Goal: Task Accomplishment & Management: Complete application form

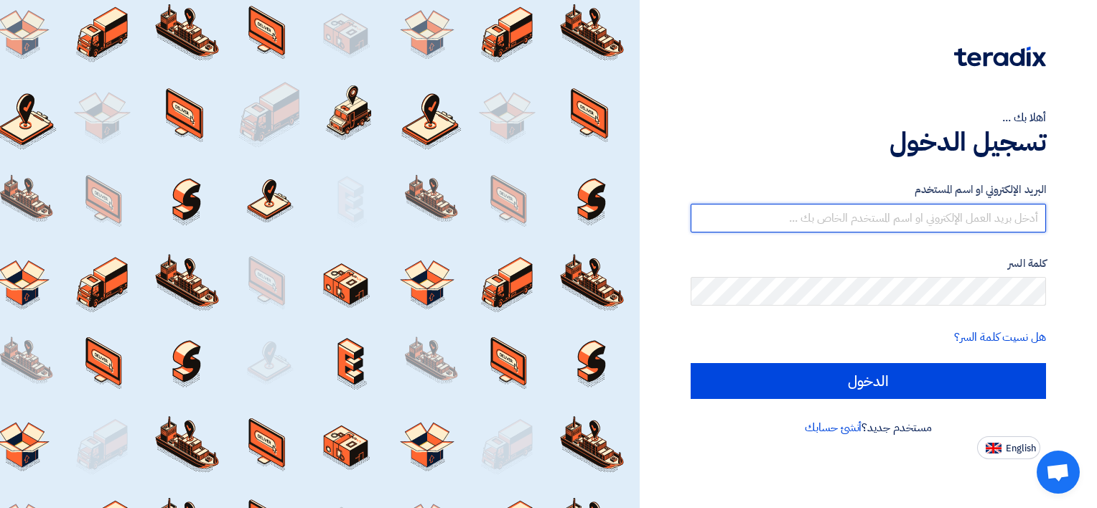
click at [1007, 231] on input "text" at bounding box center [868, 218] width 355 height 29
type input "answahdan@hotmail.com"
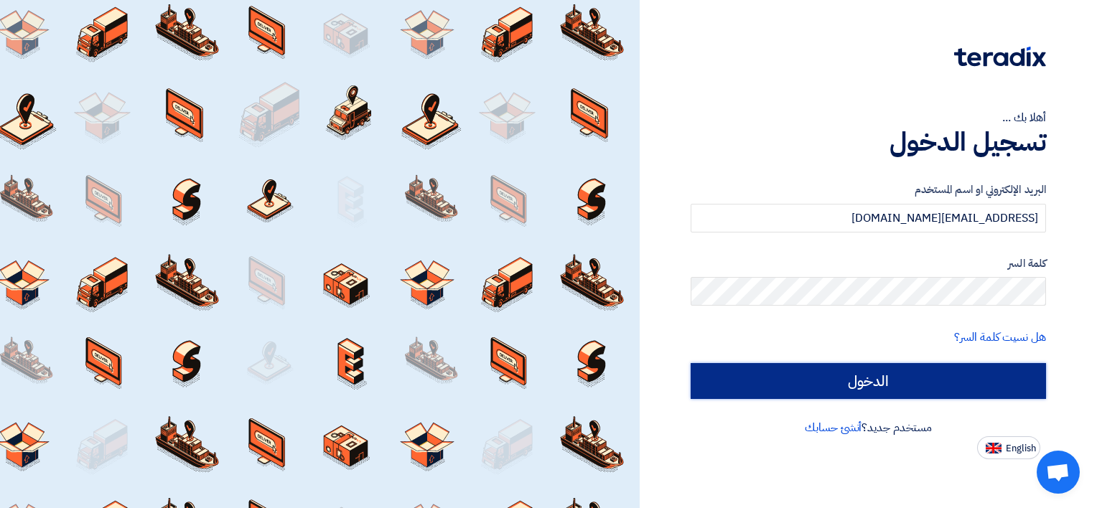
click at [974, 388] on input "الدخول" at bounding box center [868, 381] width 355 height 36
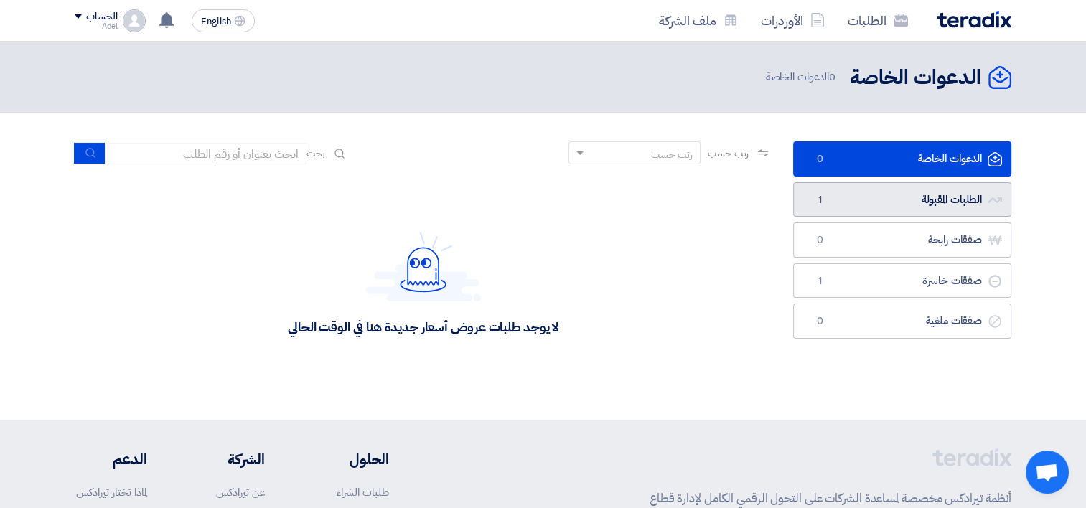
click at [974, 198] on link "الطلبات المقبولة الطلبات المقبولة 1" at bounding box center [902, 199] width 218 height 35
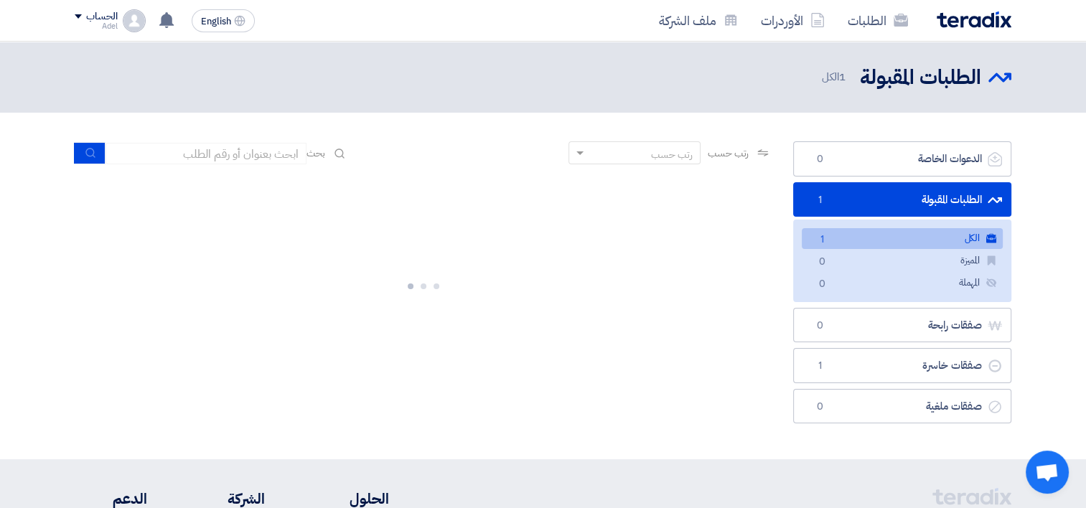
click at [965, 231] on link "الكل الكل 1" at bounding box center [902, 238] width 201 height 21
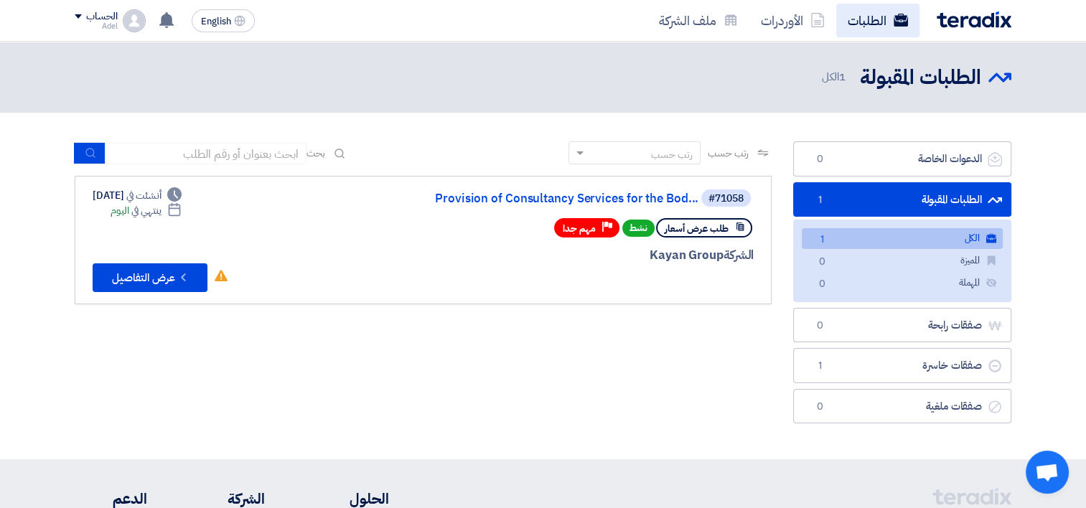
click at [879, 22] on link "الطلبات" at bounding box center [877, 21] width 83 height 34
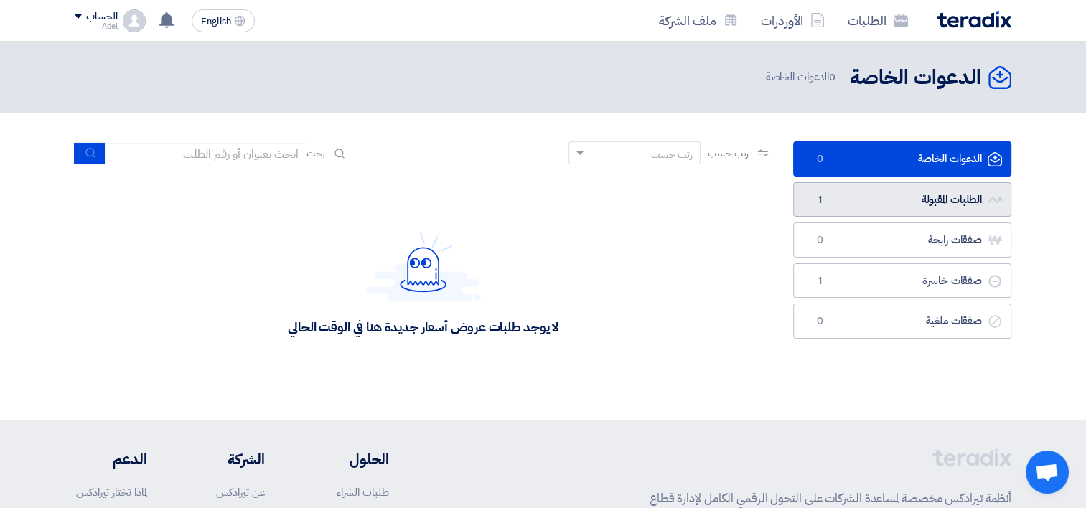
click at [945, 189] on link "الطلبات المقبولة الطلبات المقبولة 1" at bounding box center [902, 199] width 218 height 35
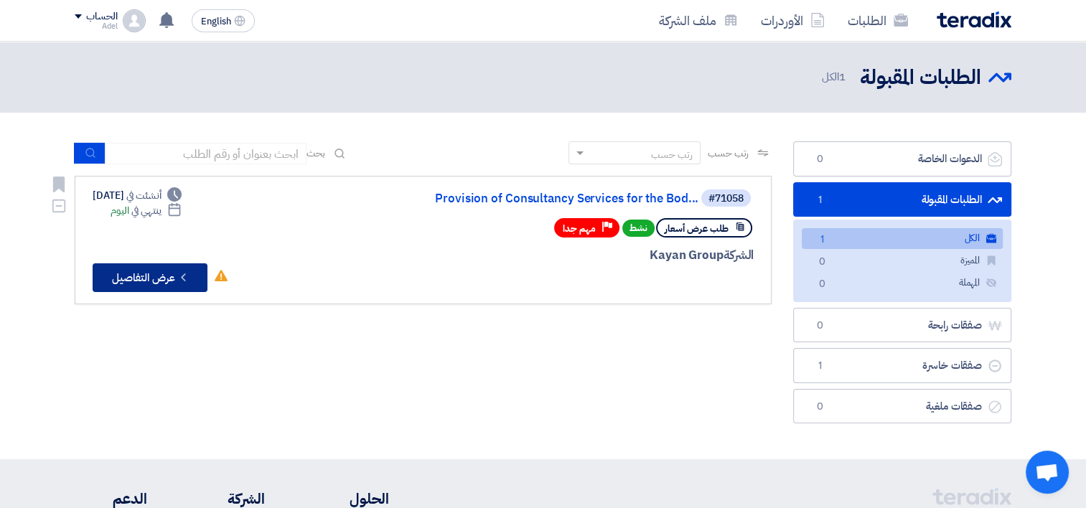
click at [180, 286] on button "Check details عرض التفاصيل" at bounding box center [150, 278] width 115 height 29
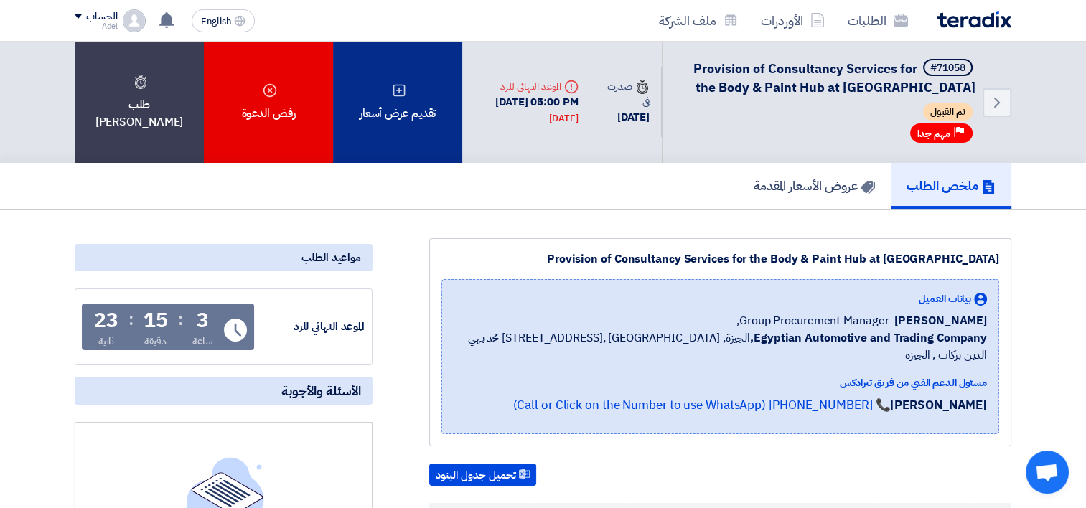
click at [380, 97] on div "تقديم عرض أسعار" at bounding box center [397, 102] width 129 height 121
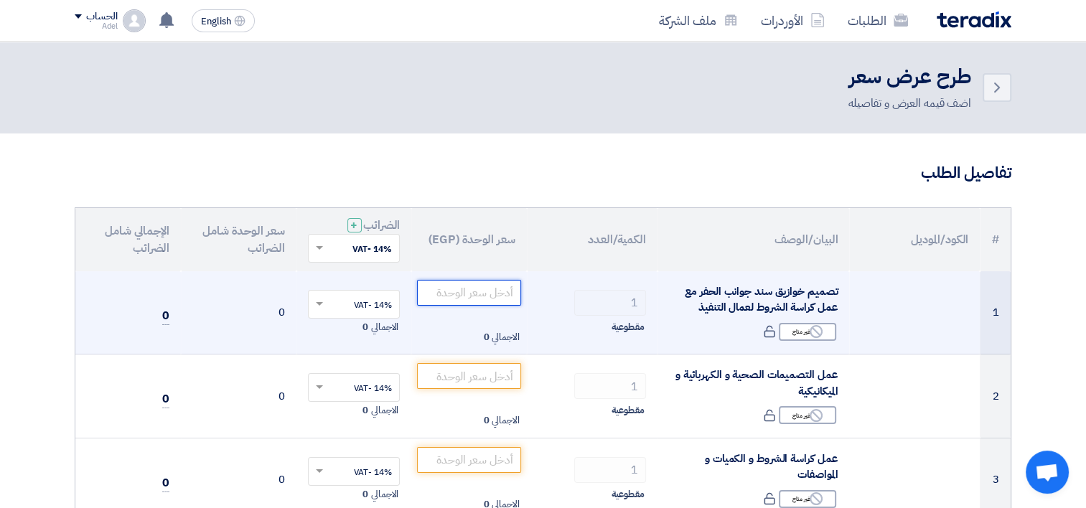
click at [471, 296] on input "number" at bounding box center [469, 293] width 104 height 26
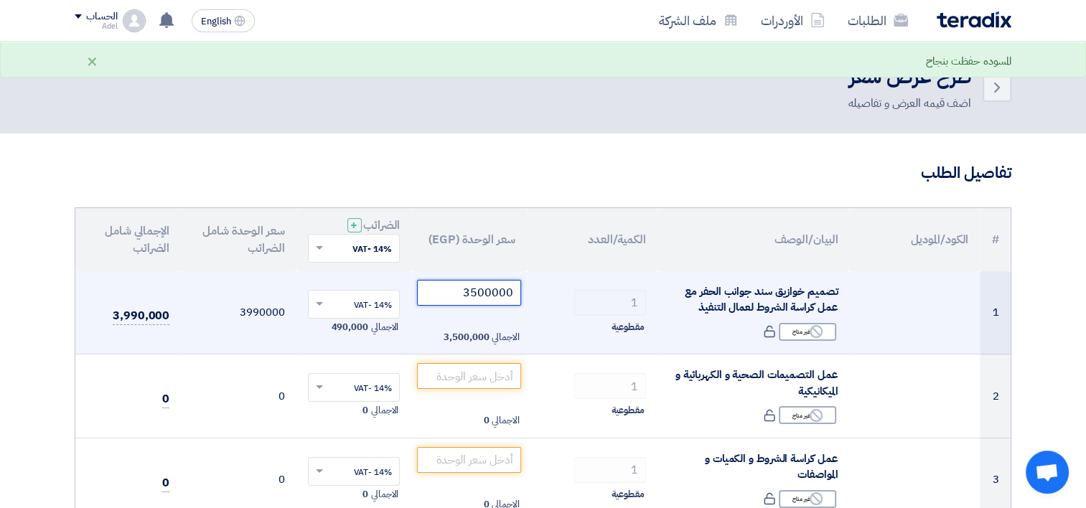
type input "3500000"
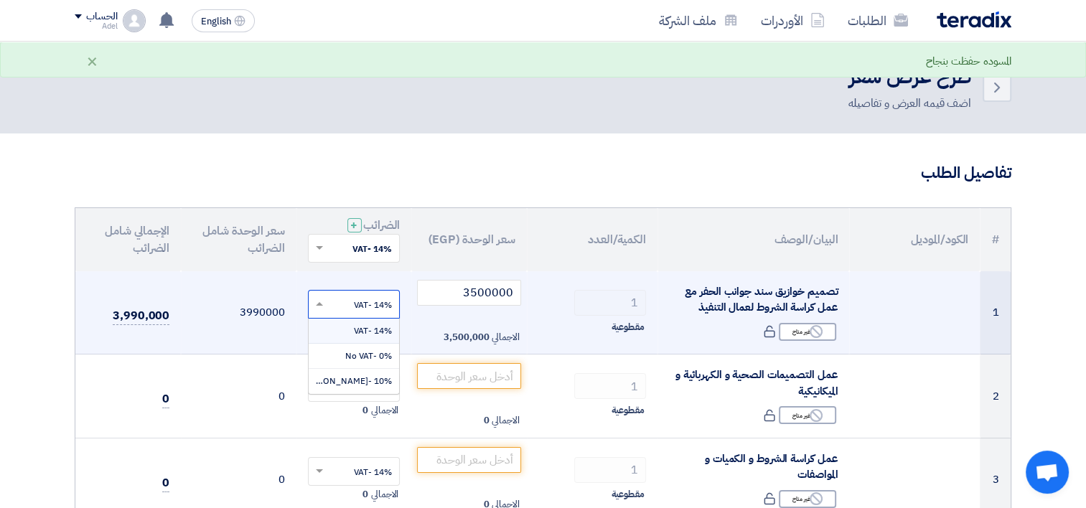
click at [392, 307] on input "text" at bounding box center [362, 306] width 64 height 24
click at [376, 386] on span "10% -انس محمد شطا الوهدان" at bounding box center [345, 381] width 93 height 13
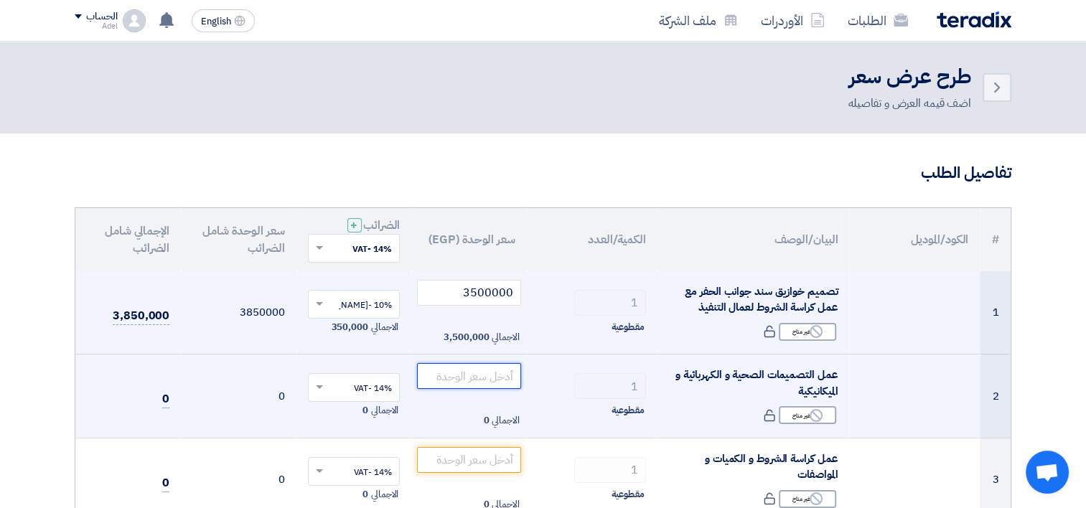
click at [474, 386] on input "number" at bounding box center [469, 376] width 104 height 26
type input "750000"
click at [401, 390] on td "14% -VAT × الاجمالي 105,000" at bounding box center [355, 397] width 116 height 84
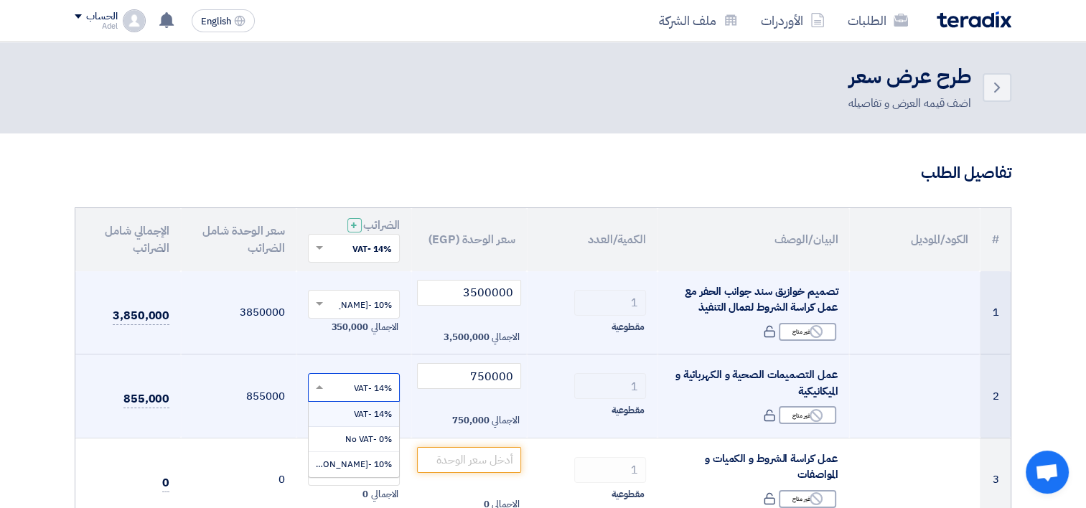
click at [390, 390] on input "text" at bounding box center [362, 390] width 64 height 24
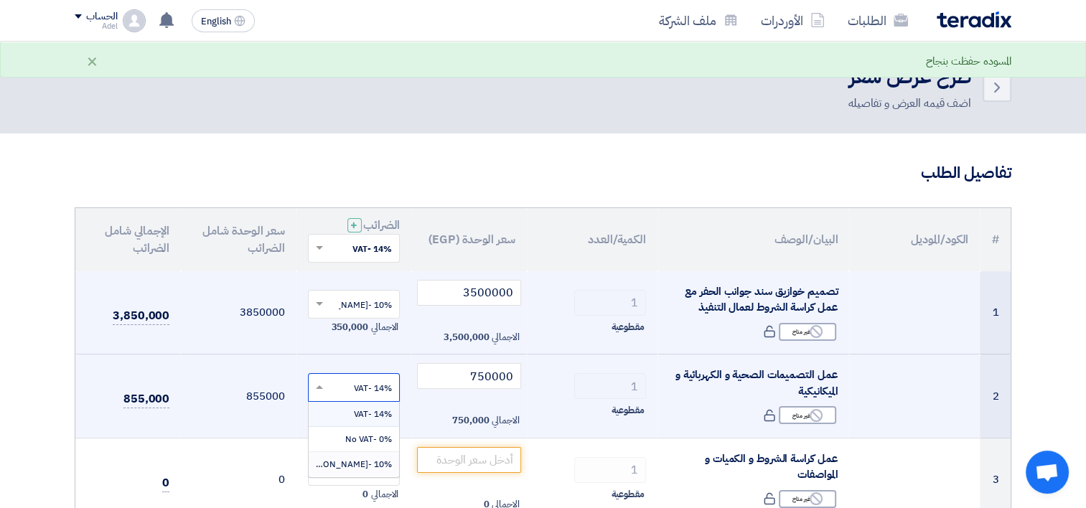
click at [369, 461] on span "10% -انس محمد شطا الوهدان" at bounding box center [345, 464] width 93 height 13
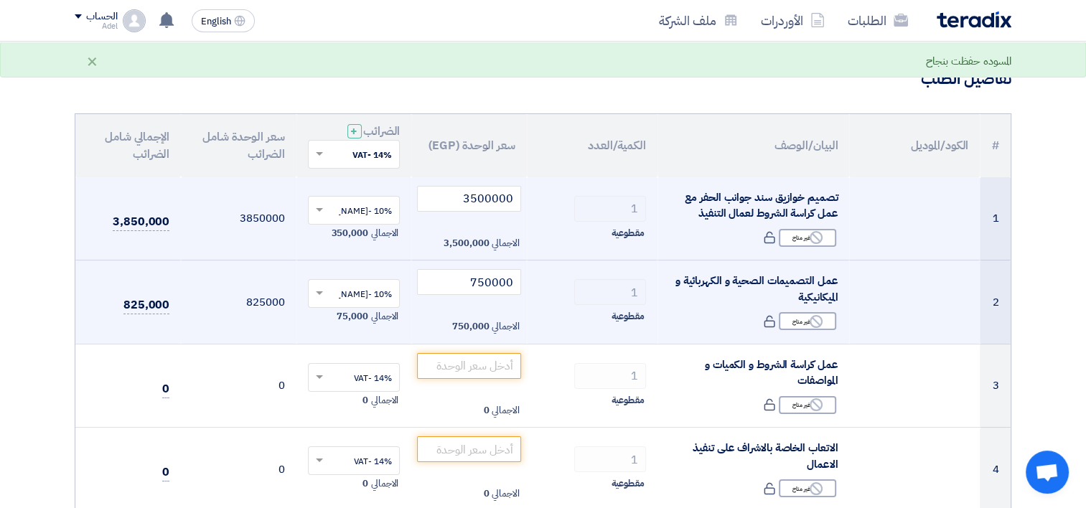
scroll to position [144, 0]
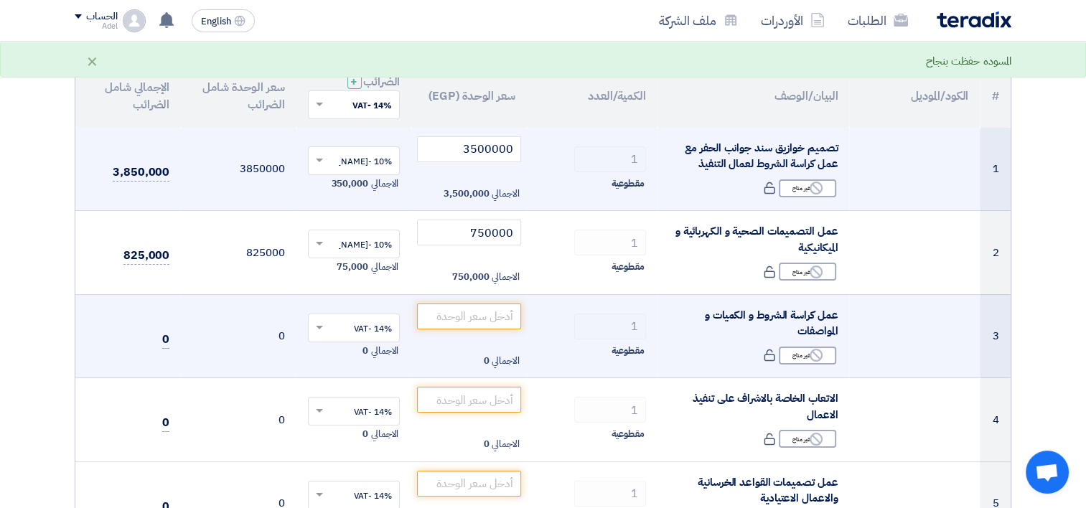
click at [512, 331] on td "الاجمالي 0" at bounding box center [469, 336] width 116 height 84
click at [520, 314] on input "number" at bounding box center [469, 317] width 104 height 26
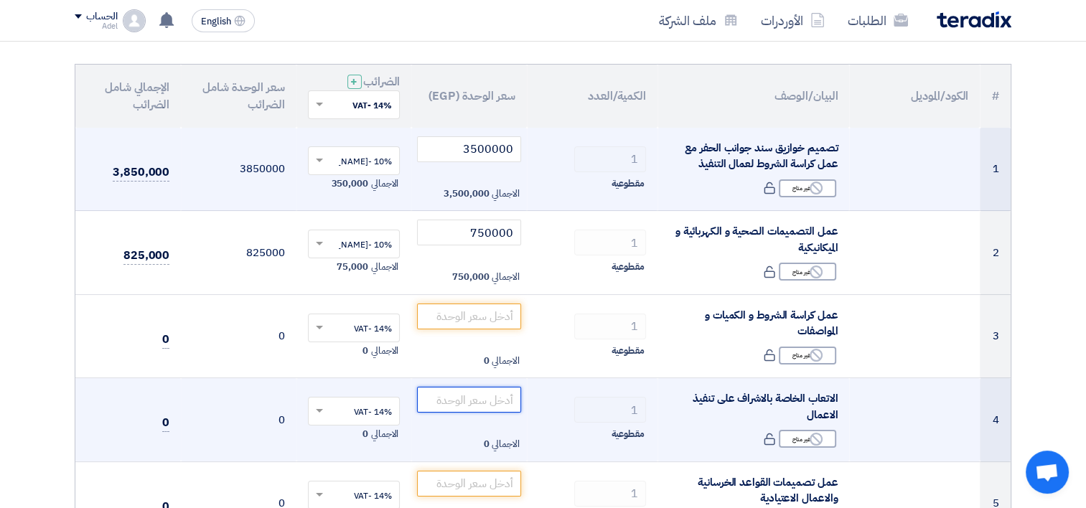
click at [489, 398] on input "number" at bounding box center [469, 400] width 104 height 26
type input "160000"
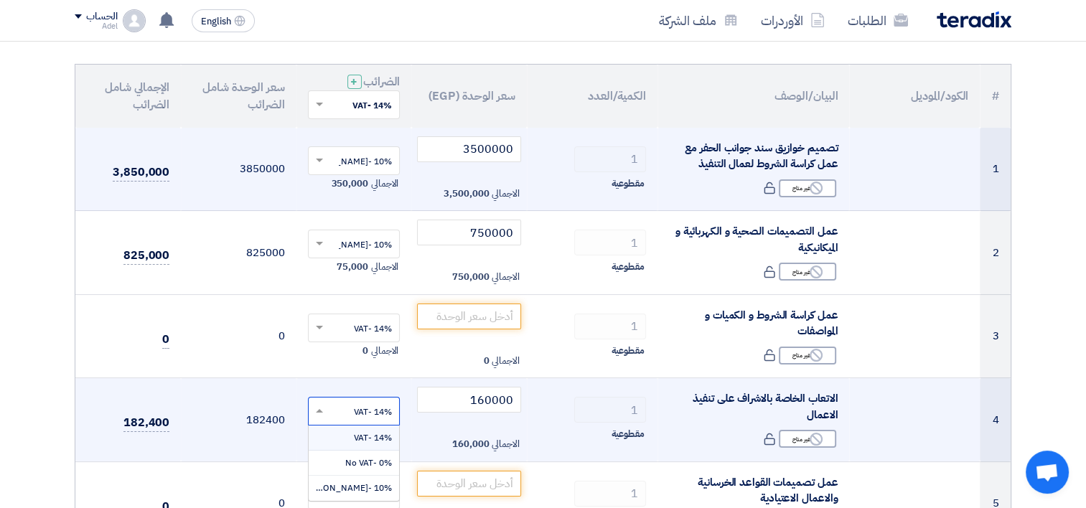
click at [378, 416] on input "text" at bounding box center [362, 413] width 64 height 24
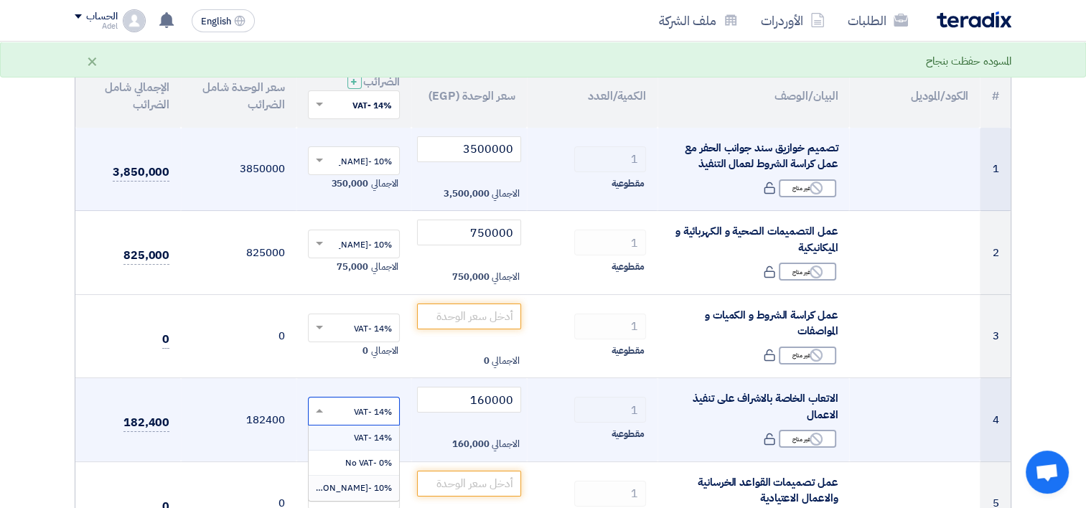
click at [381, 484] on span "10% -انس محمد شطا الوهدان" at bounding box center [345, 488] width 93 height 13
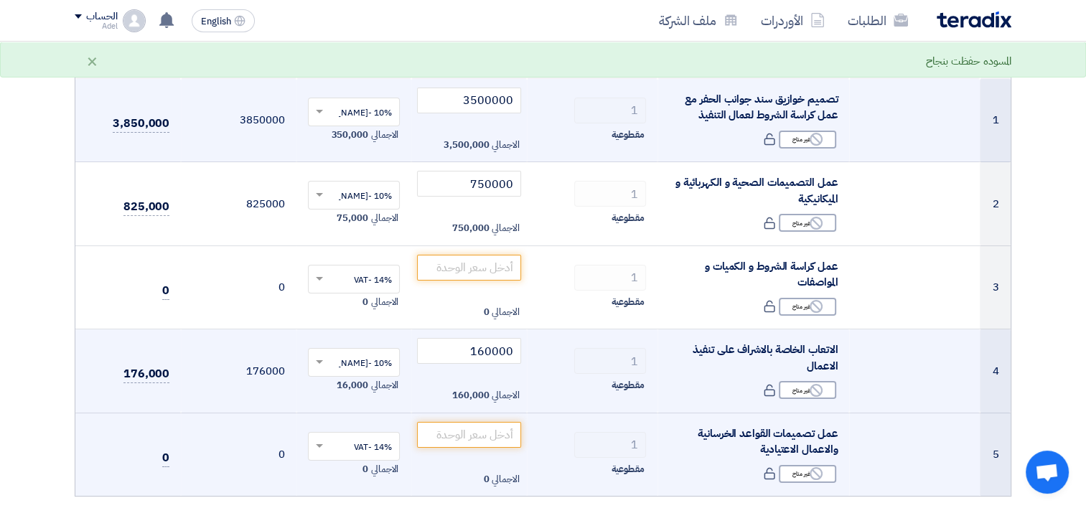
scroll to position [215, 0]
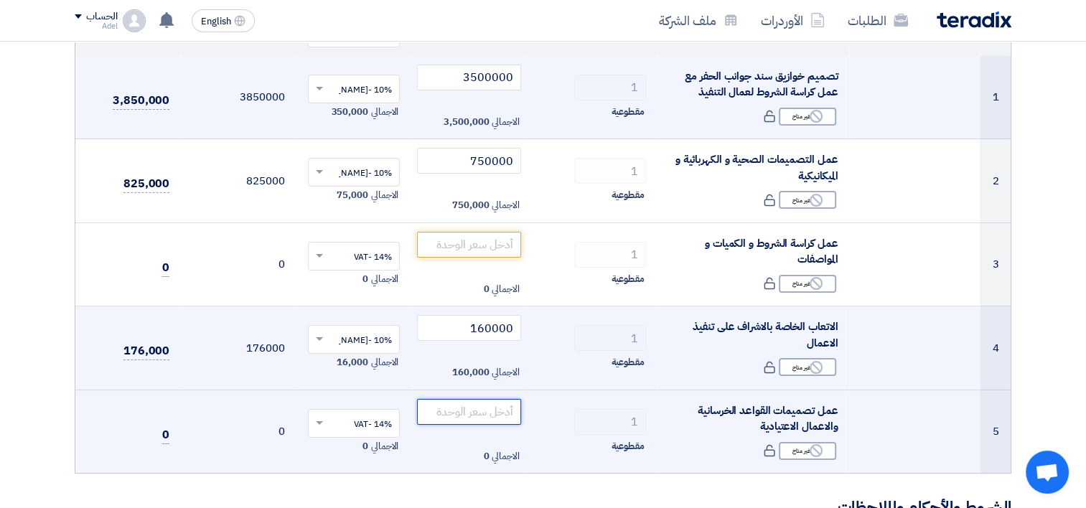
click at [506, 409] on input "number" at bounding box center [469, 412] width 104 height 26
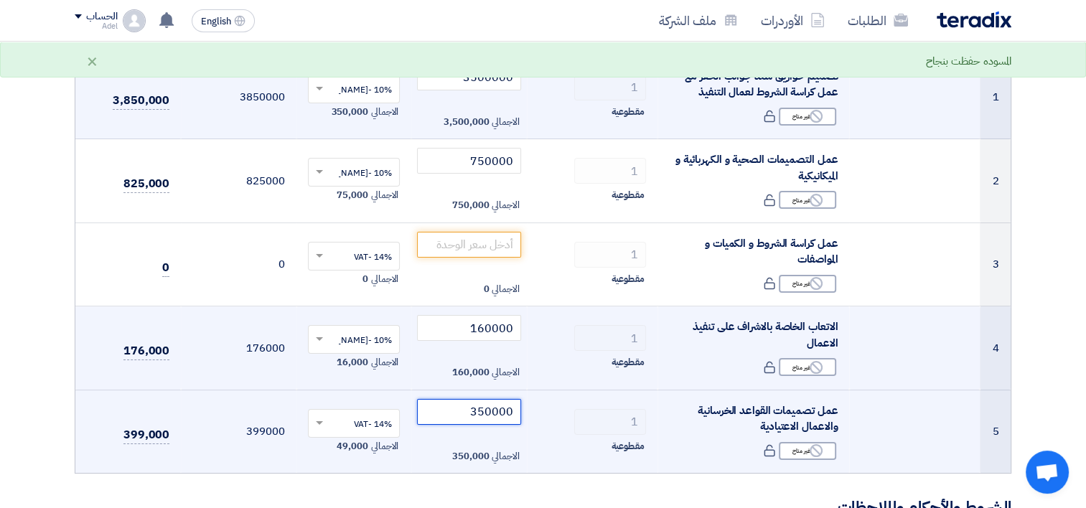
type input "350000"
click at [378, 416] on input "text" at bounding box center [362, 425] width 64 height 24
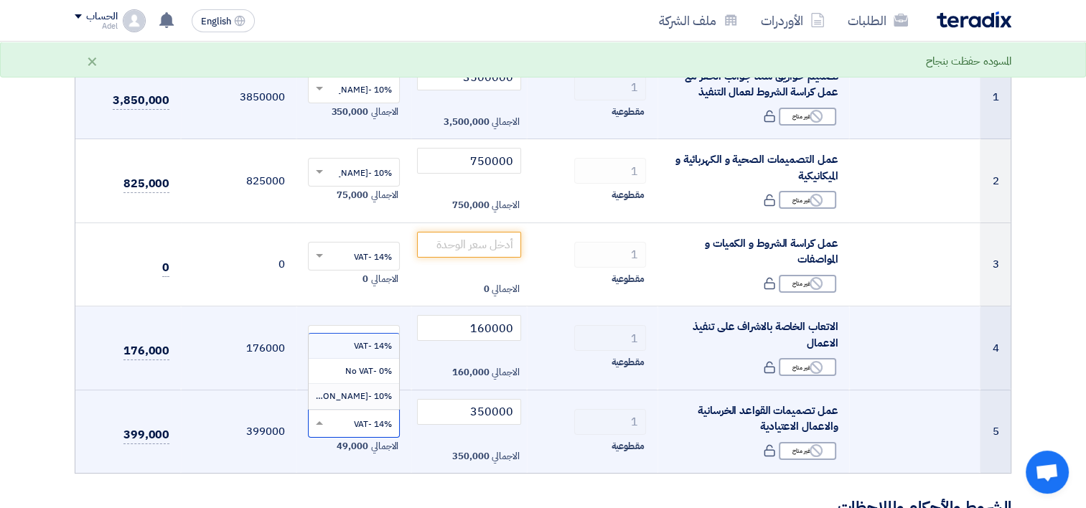
click at [387, 401] on span "10% -انس محمد شطا الوهدان" at bounding box center [345, 396] width 93 height 13
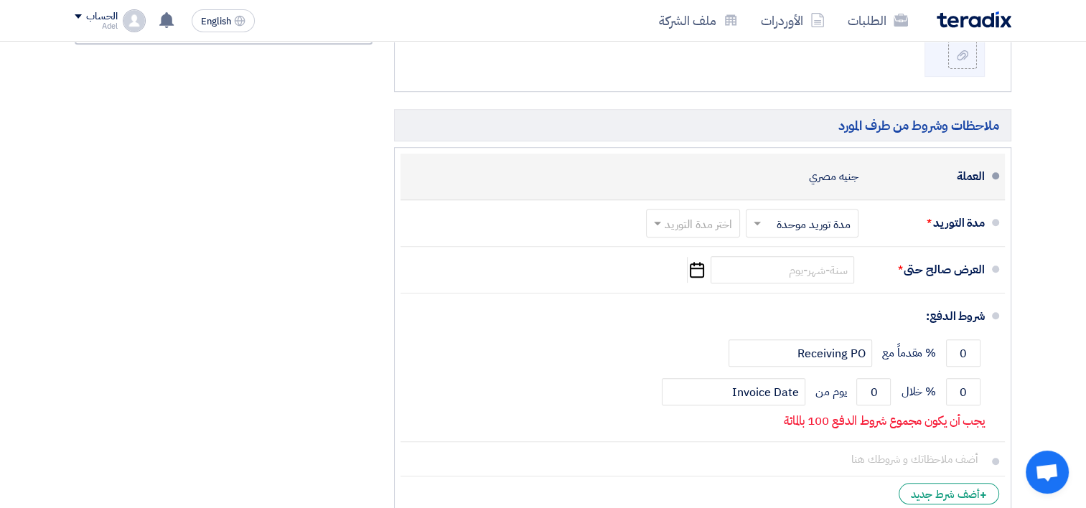
scroll to position [1005, 0]
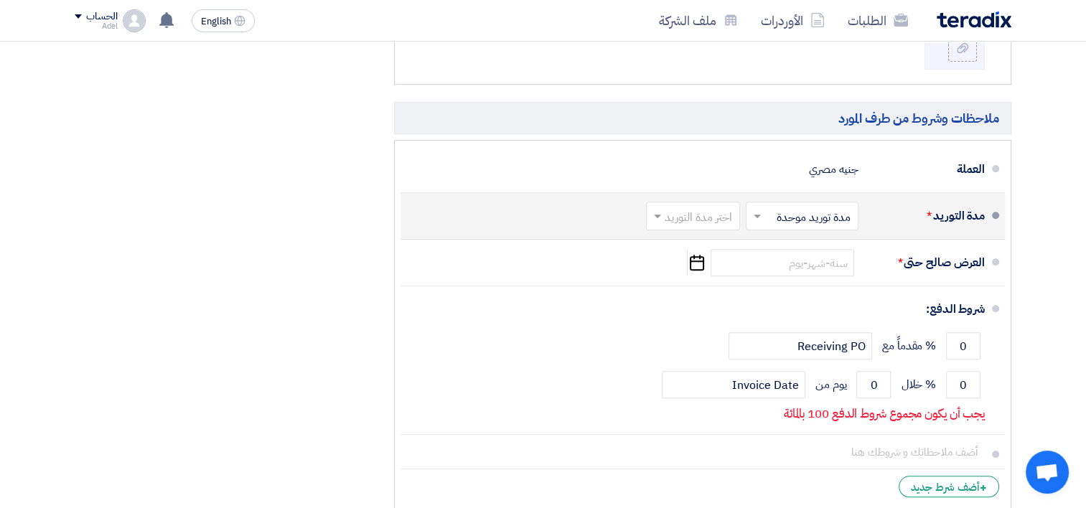
click at [834, 216] on input "text" at bounding box center [800, 218] width 106 height 21
click at [830, 243] on span "مدد توريد متعددة" at bounding box center [815, 246] width 78 height 17
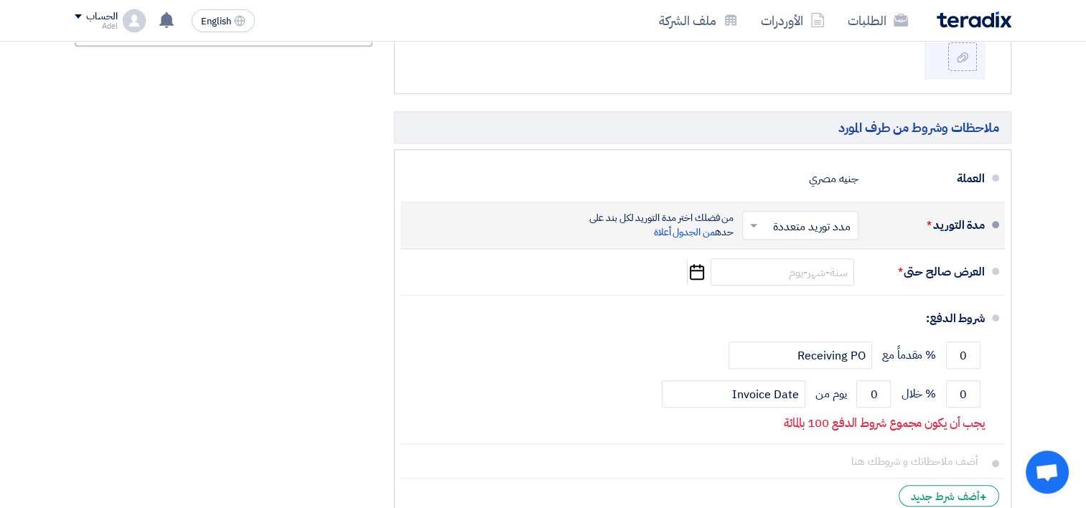
scroll to position [1014, 0]
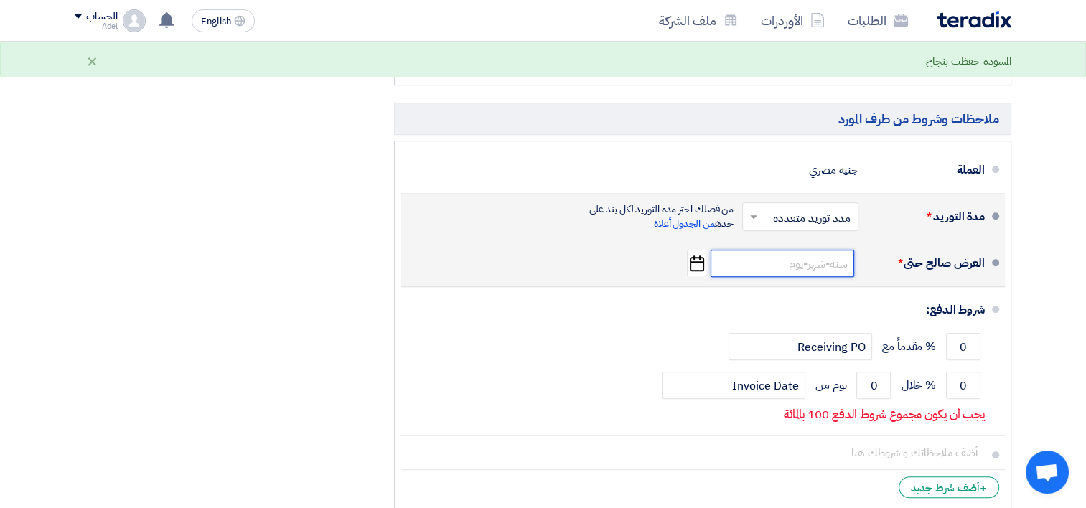
click at [814, 262] on input at bounding box center [783, 263] width 144 height 27
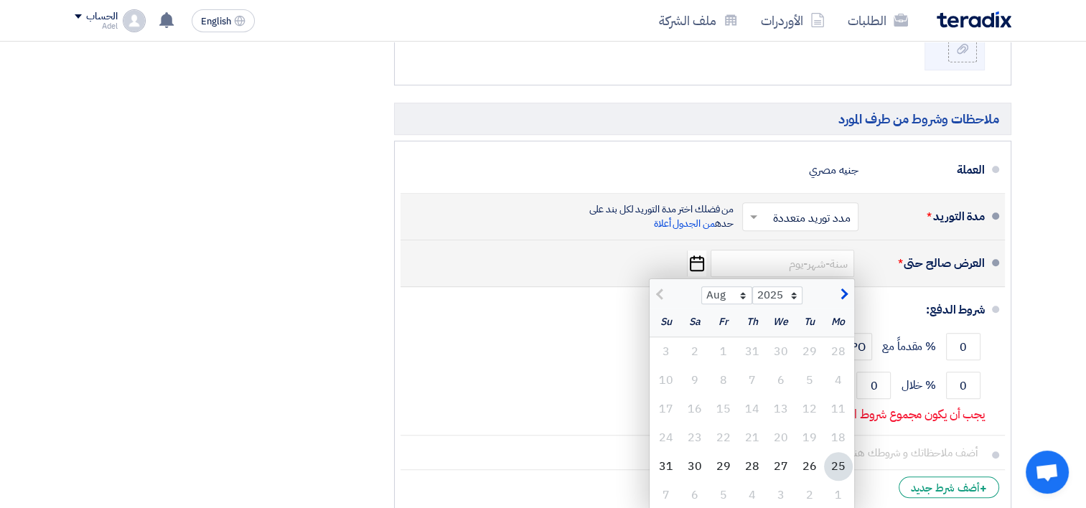
click at [841, 292] on span "button" at bounding box center [843, 295] width 8 height 16
click at [658, 293] on span "button" at bounding box center [662, 295] width 8 height 16
click at [844, 294] on span "button" at bounding box center [843, 295] width 8 height 16
select select "9"
click at [844, 373] on div "8" at bounding box center [838, 380] width 29 height 29
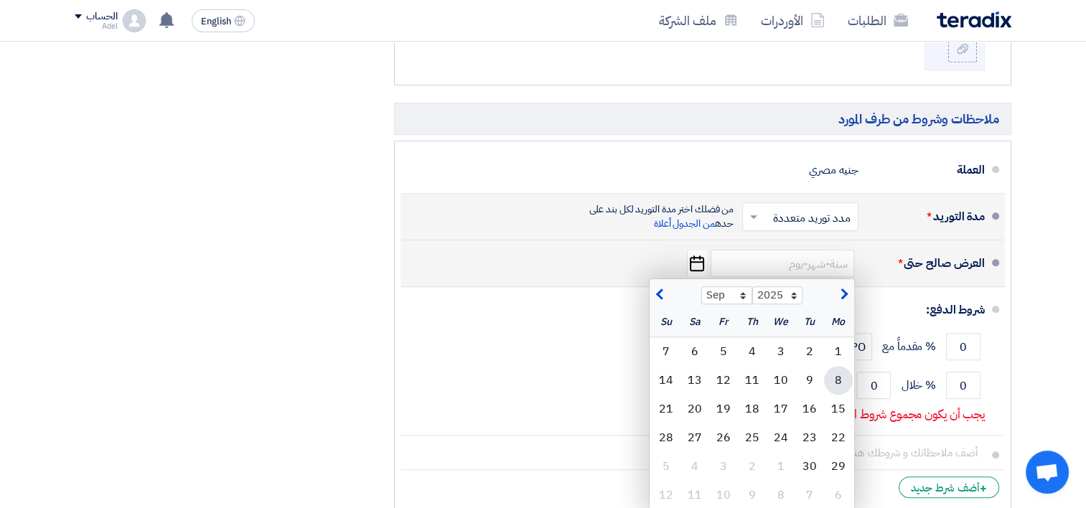
type input "9/8/2025"
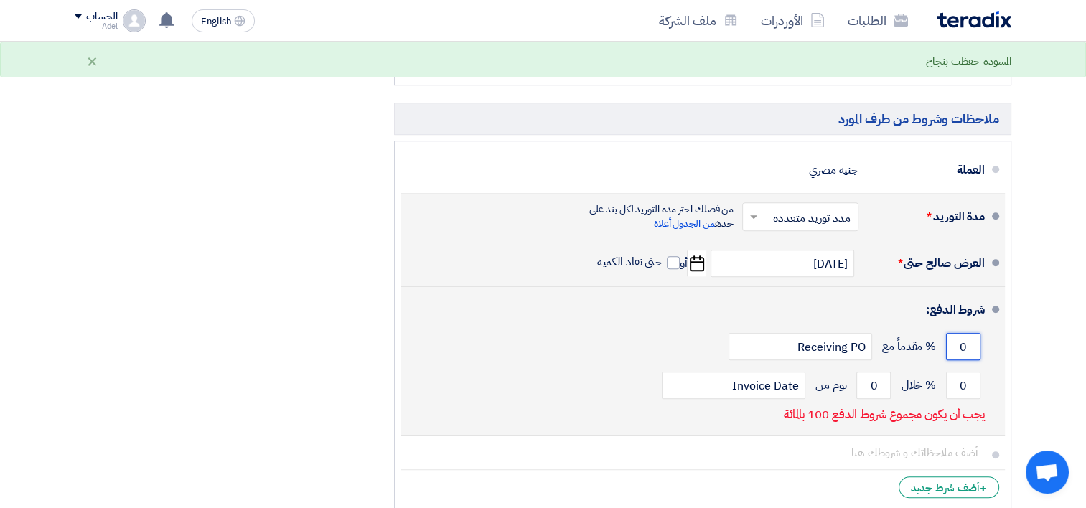
drag, startPoint x: 968, startPoint y: 341, endPoint x: 961, endPoint y: 343, distance: 7.5
click at [961, 343] on input "0" at bounding box center [963, 346] width 34 height 27
type input "20"
click at [821, 348] on input "Receiving PO" at bounding box center [801, 346] width 144 height 27
drag, startPoint x: 969, startPoint y: 381, endPoint x: 911, endPoint y: 390, distance: 58.2
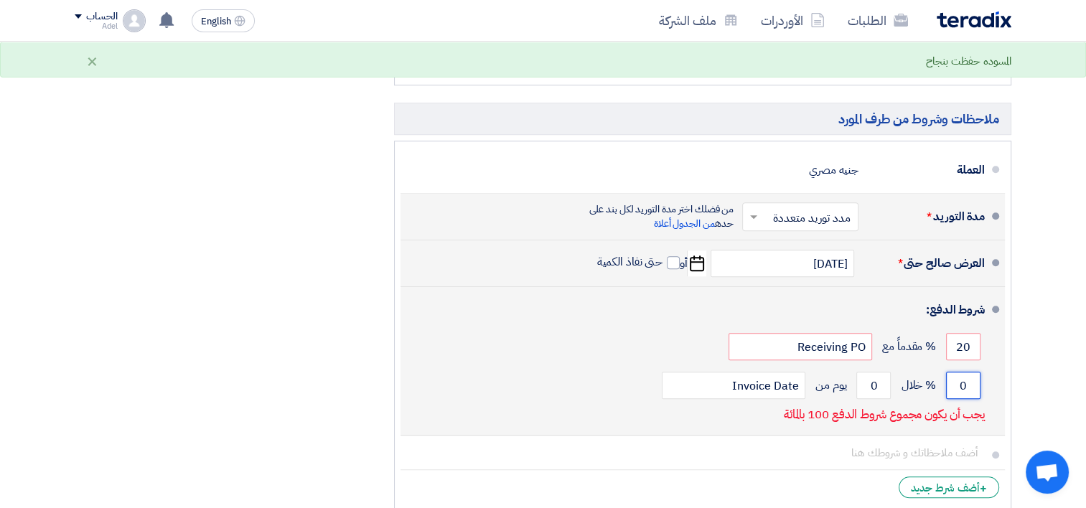
click at [897, 395] on div "0 % خلال 0 يوم من Invoice Date" at bounding box center [698, 385] width 573 height 39
type input "80"
click at [923, 398] on div "80 % خلال 0 يوم من Invoice Date" at bounding box center [698, 385] width 573 height 39
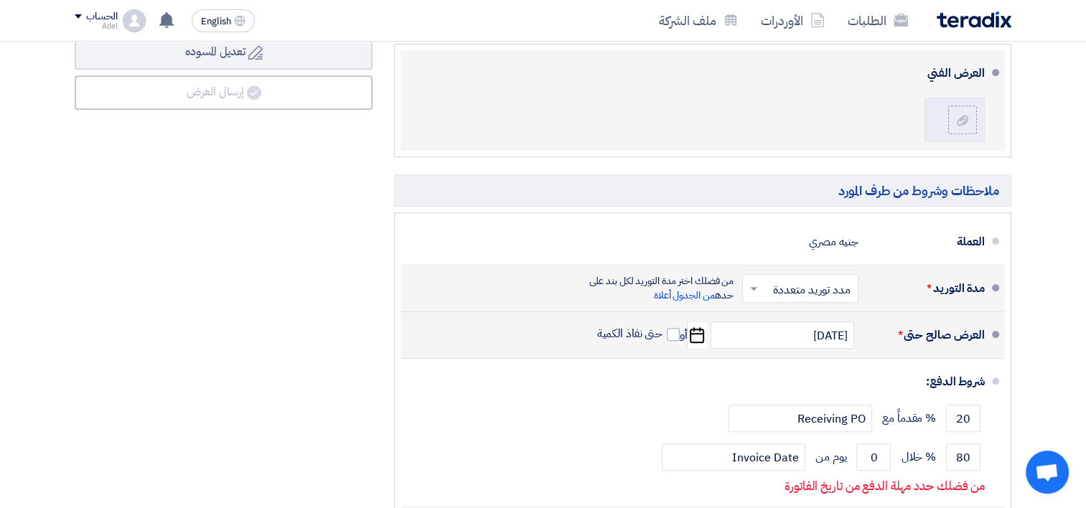
scroll to position [1229, 0]
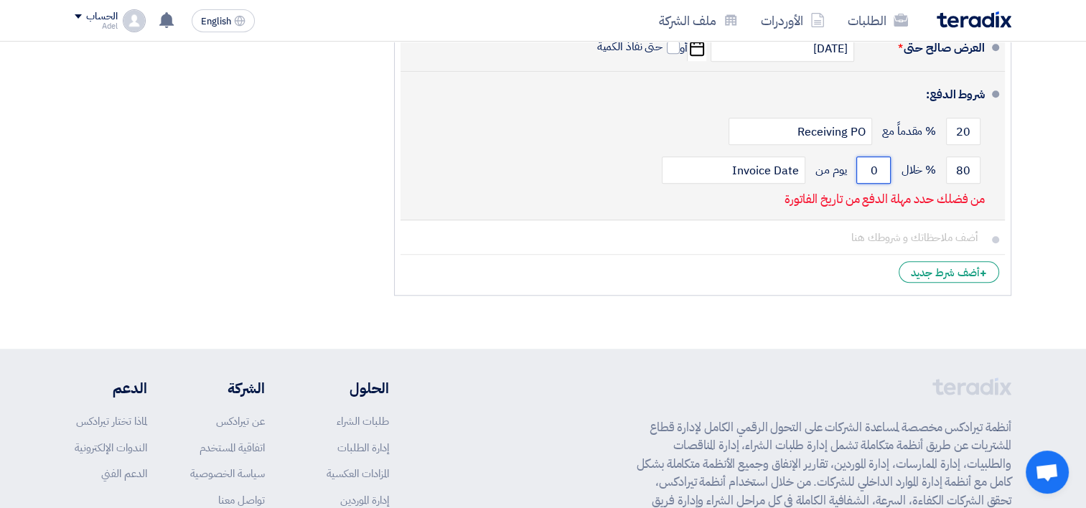
drag, startPoint x: 875, startPoint y: 172, endPoint x: 861, endPoint y: 171, distance: 13.7
click at [861, 171] on input "0" at bounding box center [874, 170] width 34 height 27
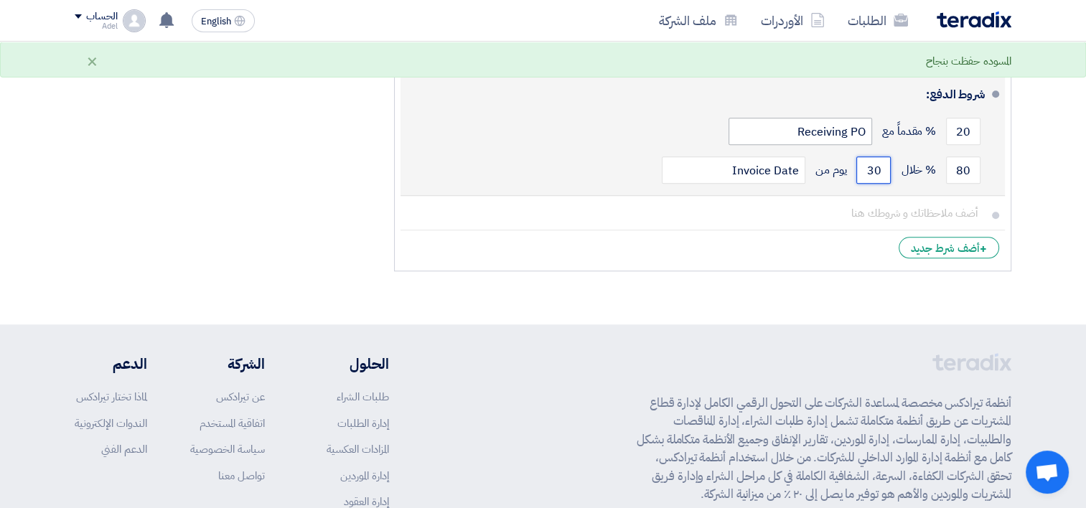
type input "30"
click at [850, 121] on input "Receiving PO" at bounding box center [801, 131] width 144 height 27
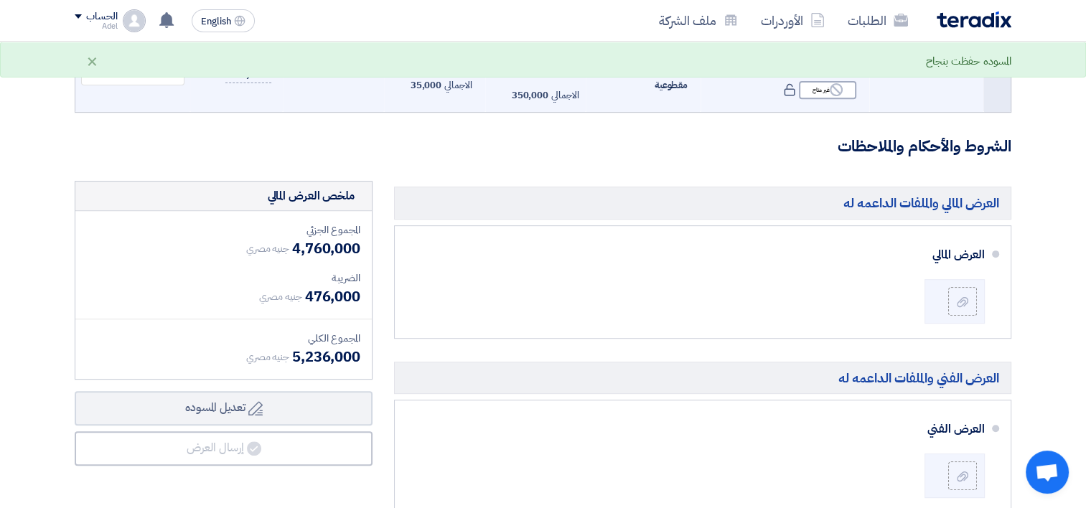
scroll to position [583, 0]
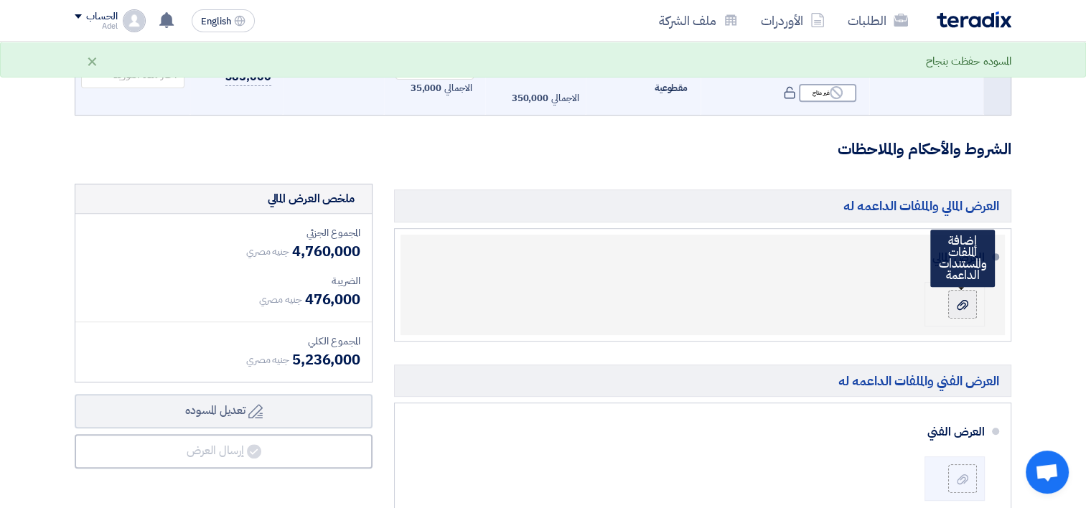
click at [970, 294] on label at bounding box center [962, 304] width 29 height 29
click at [0, 0] on input "file" at bounding box center [0, 0] width 0 height 0
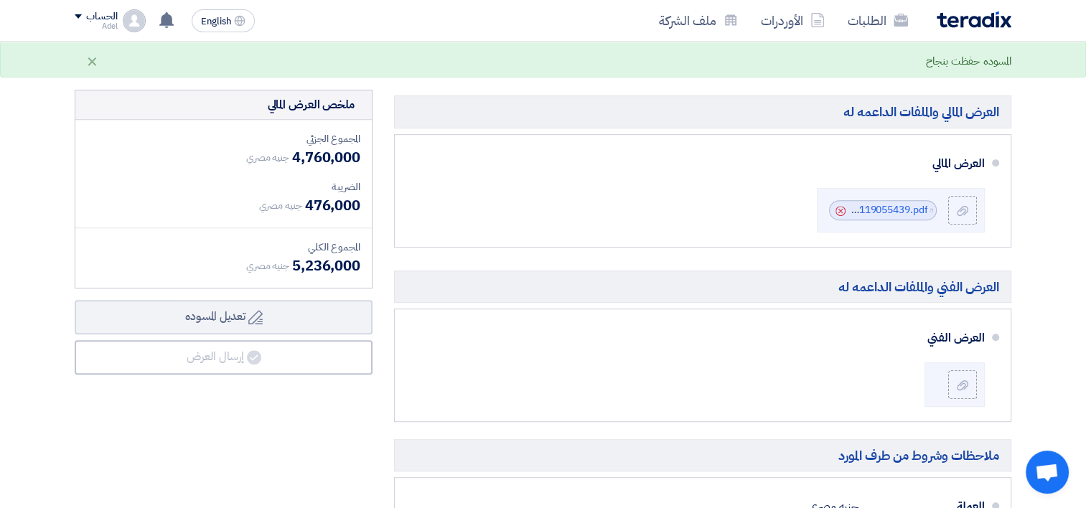
scroll to position [798, 0]
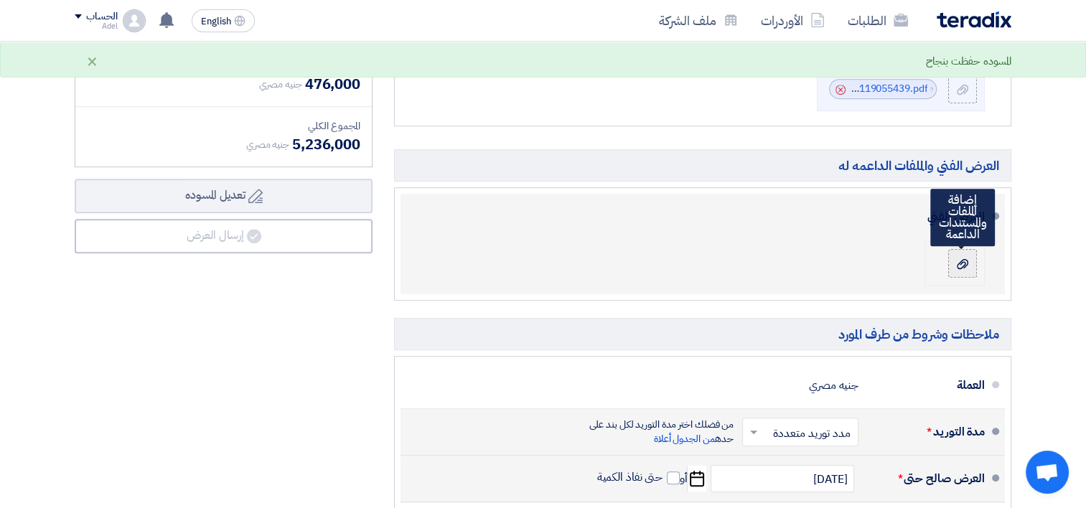
click at [974, 268] on label at bounding box center [962, 263] width 29 height 29
click at [0, 0] on input "file" at bounding box center [0, 0] width 0 height 0
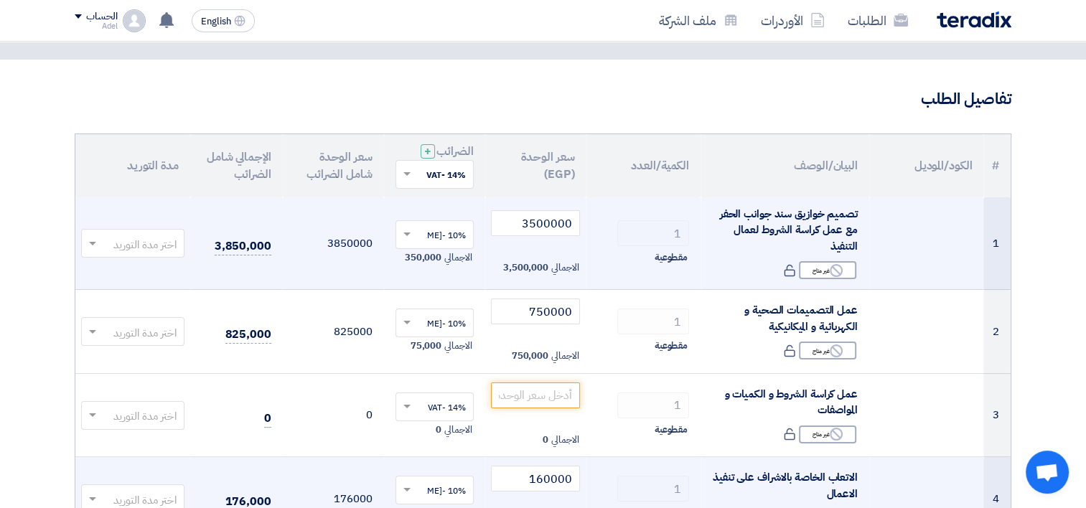
scroll to position [72, 0]
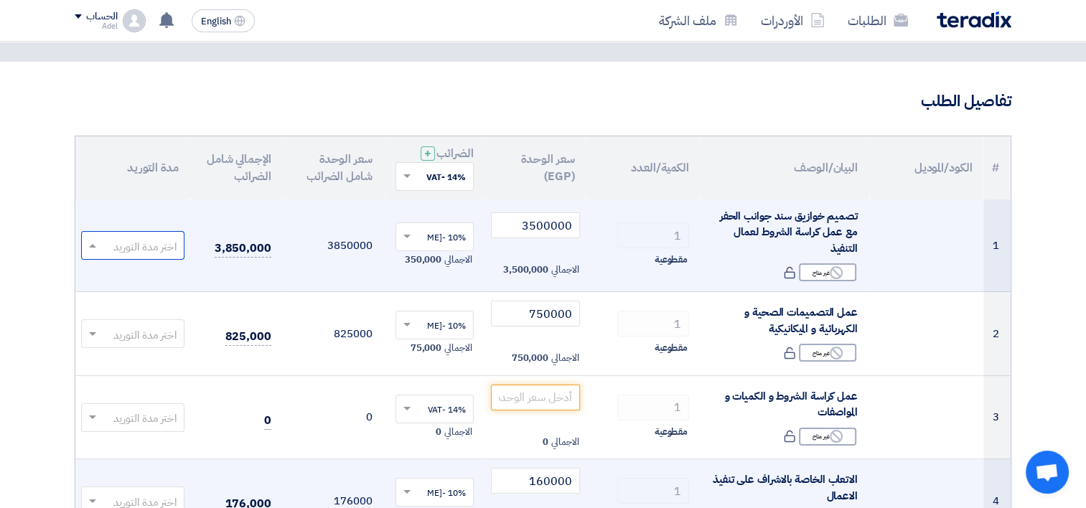
click at [115, 250] on input "text" at bounding box center [140, 248] width 75 height 24
click at [162, 394] on div "4-6 اسبوع" at bounding box center [133, 387] width 102 height 29
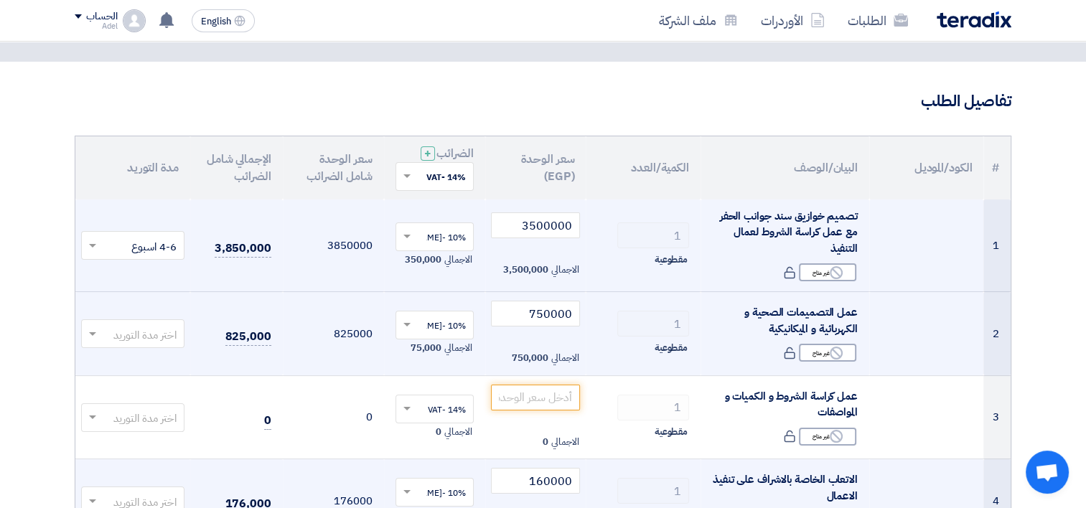
click at [167, 337] on input "text" at bounding box center [140, 336] width 75 height 24
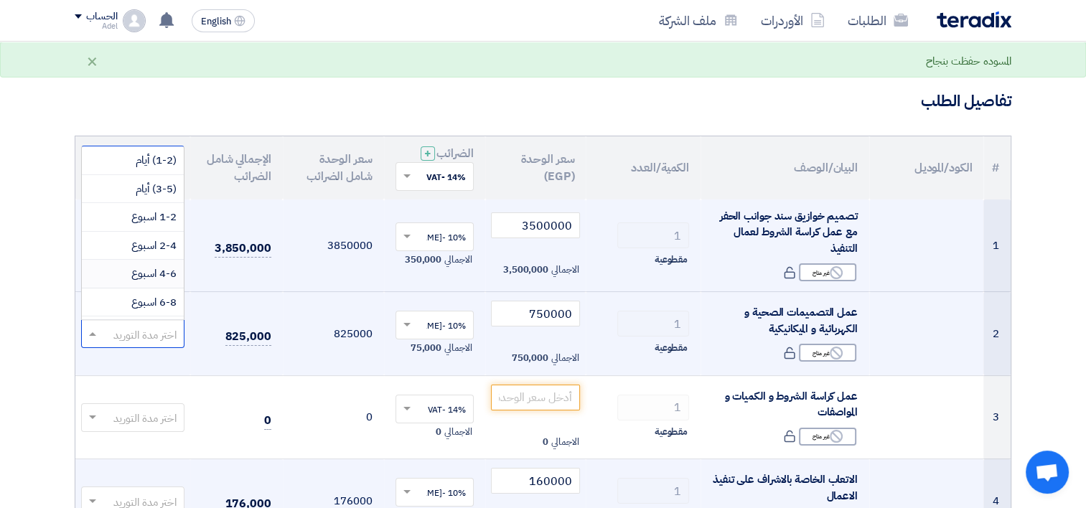
scroll to position [137, 0]
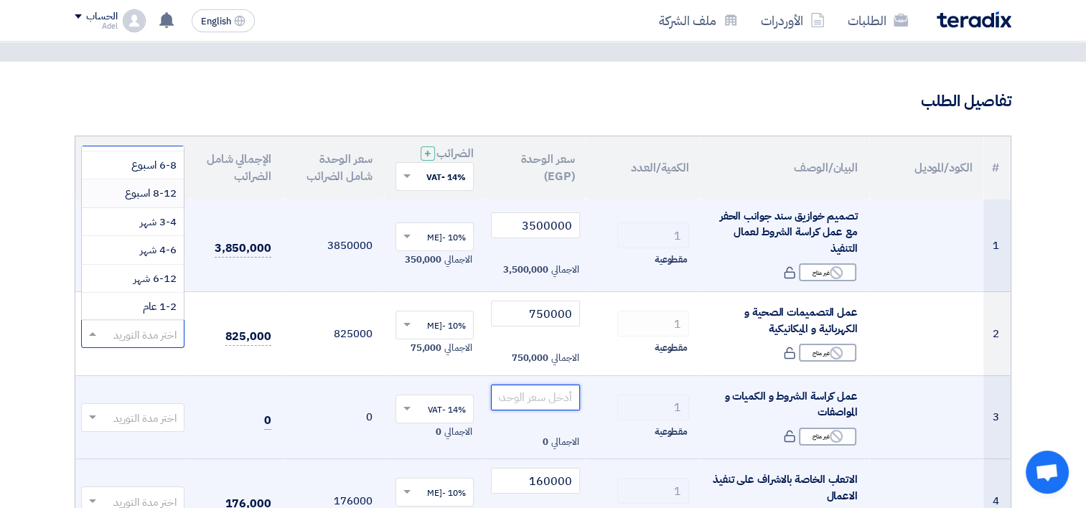
click at [561, 396] on input "number" at bounding box center [536, 398] width 90 height 26
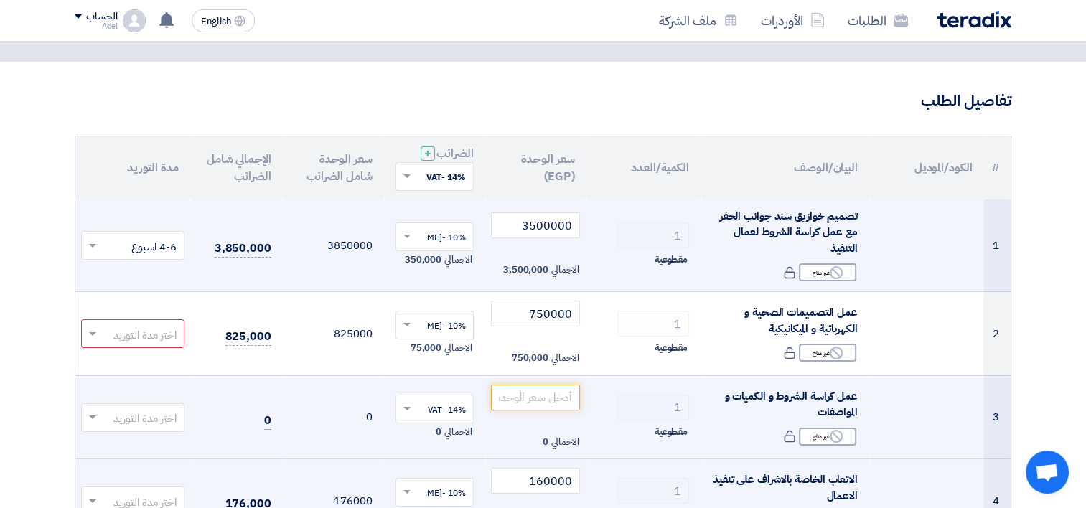
click at [449, 419] on input "text" at bounding box center [443, 410] width 50 height 24
click at [454, 488] on span "10% -انس محمد شطا الوهدان" at bounding box center [419, 486] width 93 height 13
click at [567, 408] on input "number" at bounding box center [536, 398] width 90 height 26
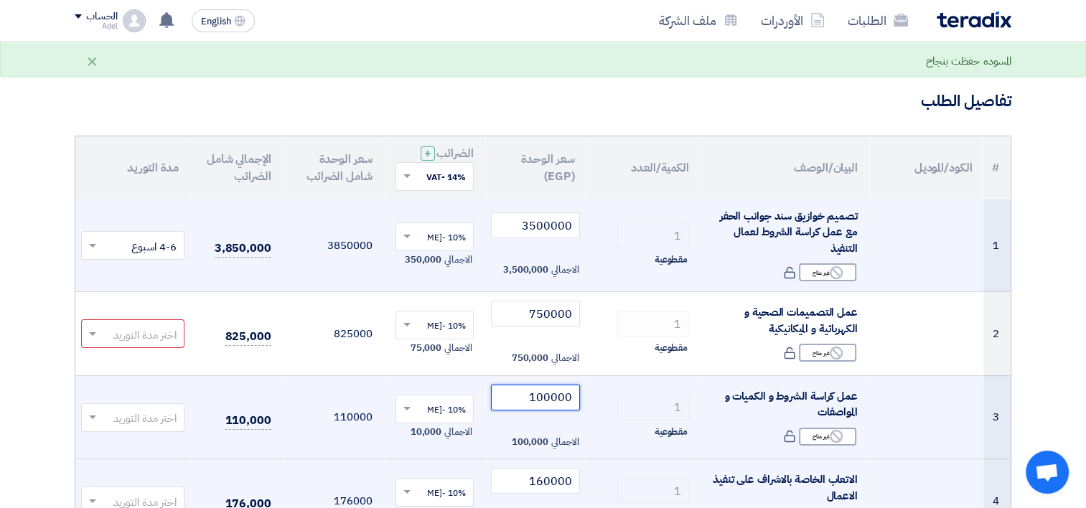
scroll to position [503, 0]
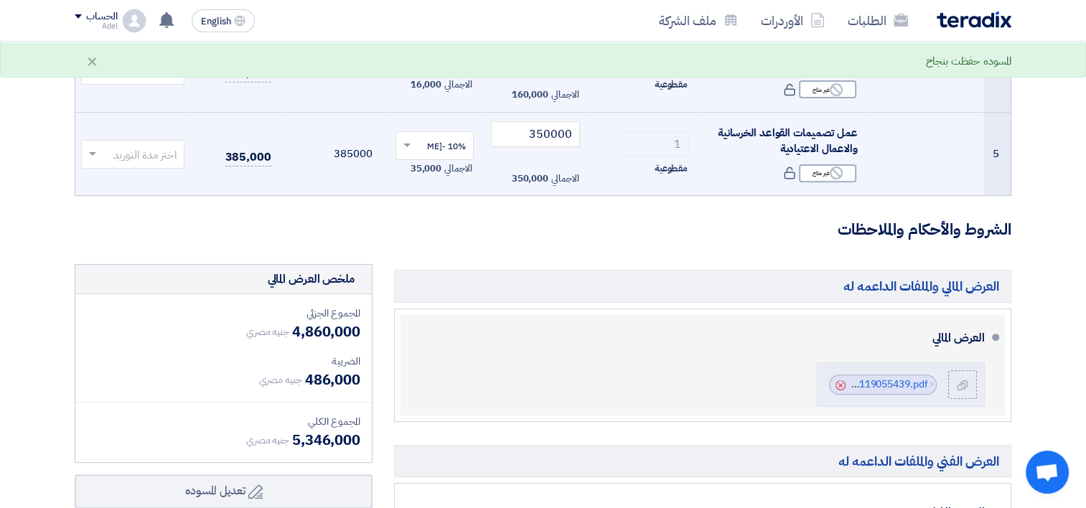
type input "100000"
click at [638, 330] on div "العرض المالي" at bounding box center [704, 338] width 561 height 34
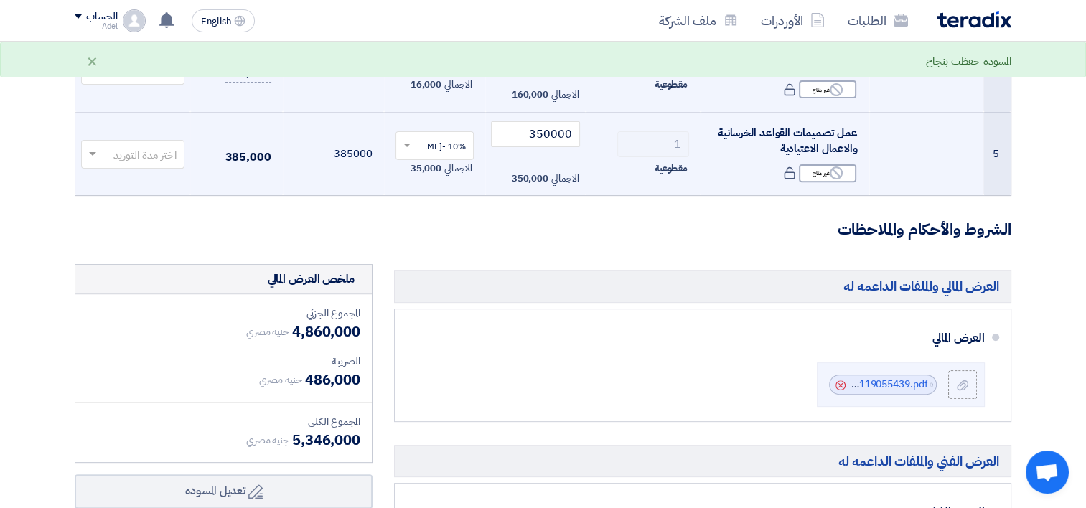
click at [638, 245] on form "تفاصيل الطلب # الكود/الموديل البيان/الوصف الكمية/العدد سعر الوحدة (EGP) الضرائب…" at bounding box center [543, 333] width 937 height 1346
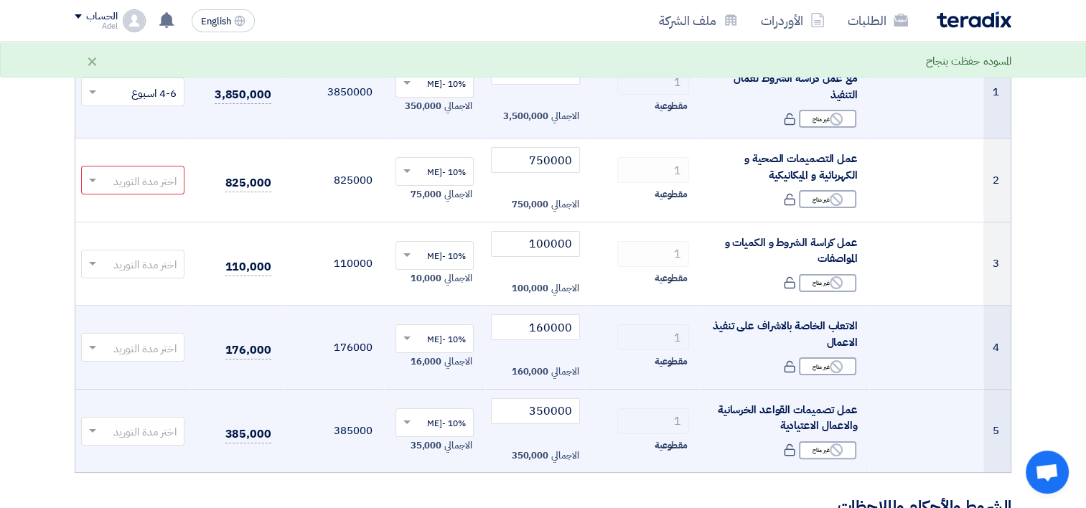
scroll to position [0, 0]
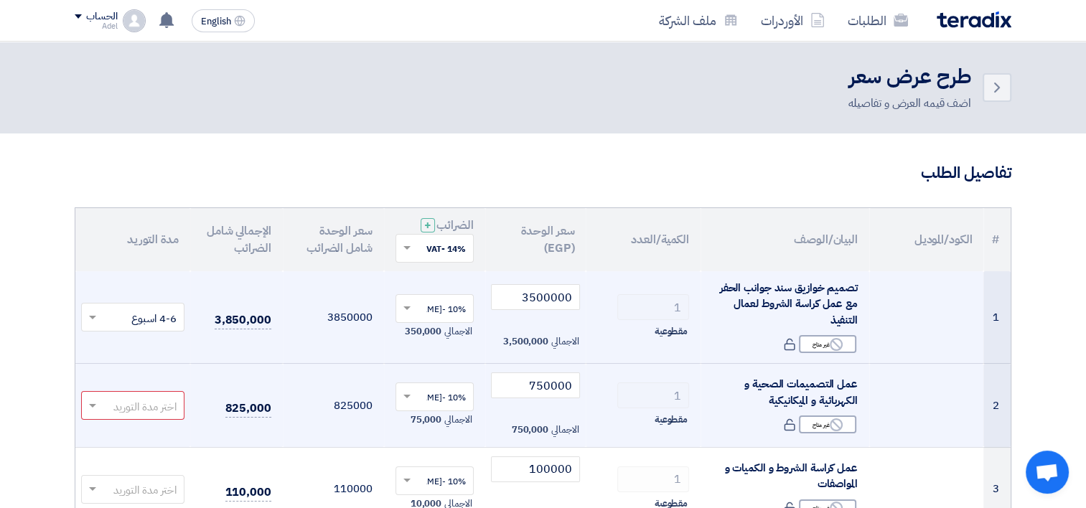
click at [136, 405] on input "text" at bounding box center [140, 408] width 75 height 24
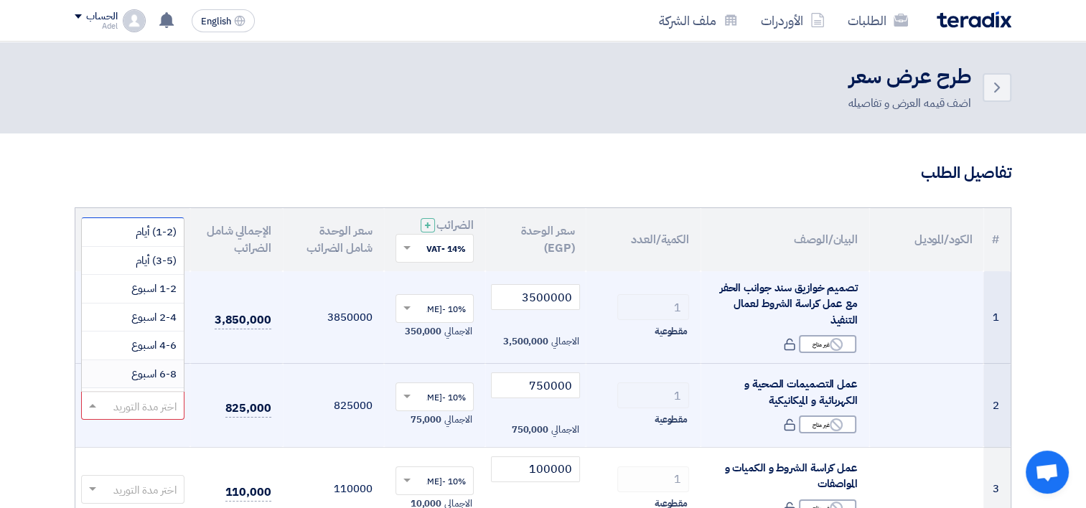
click at [167, 370] on span "6-8 اسبوع" at bounding box center [153, 374] width 45 height 16
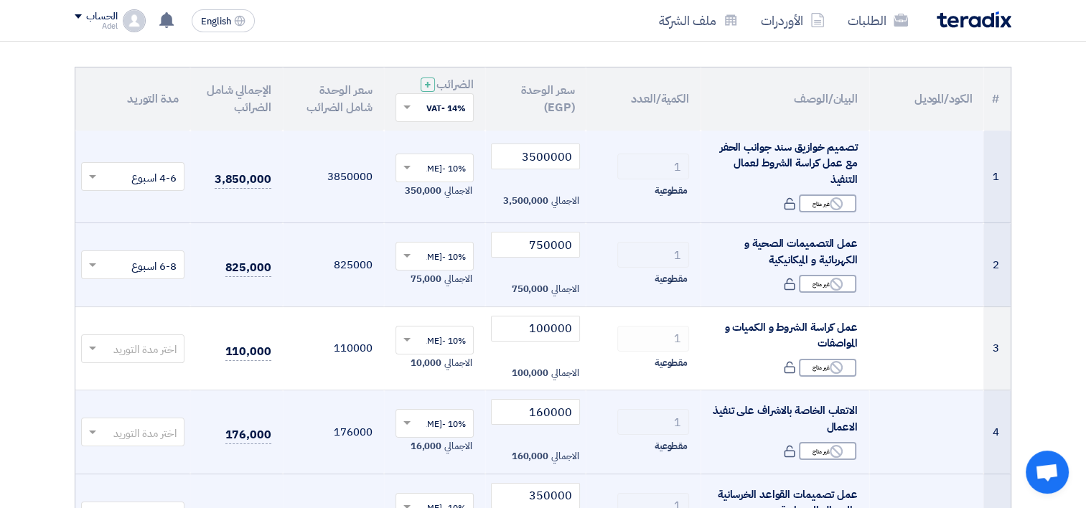
scroll to position [144, 0]
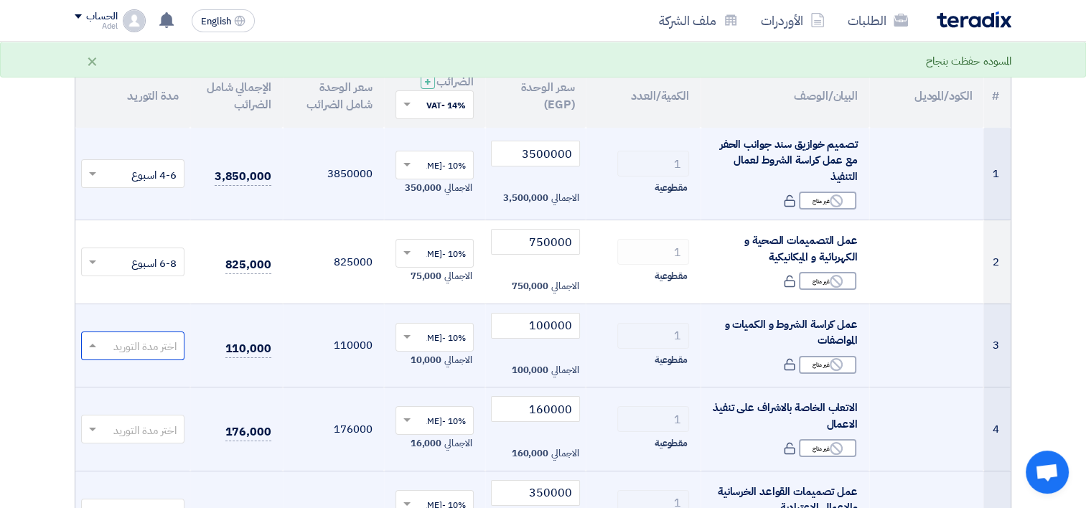
click at [164, 340] on input "text" at bounding box center [140, 347] width 75 height 24
click at [167, 254] on span "2-4 اسبوع" at bounding box center [153, 257] width 45 height 16
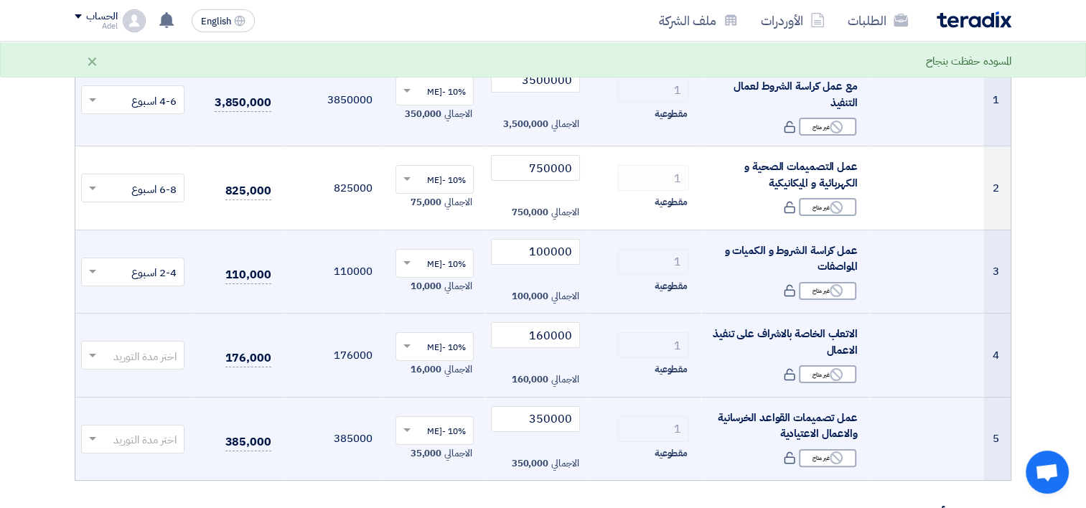
scroll to position [287, 0]
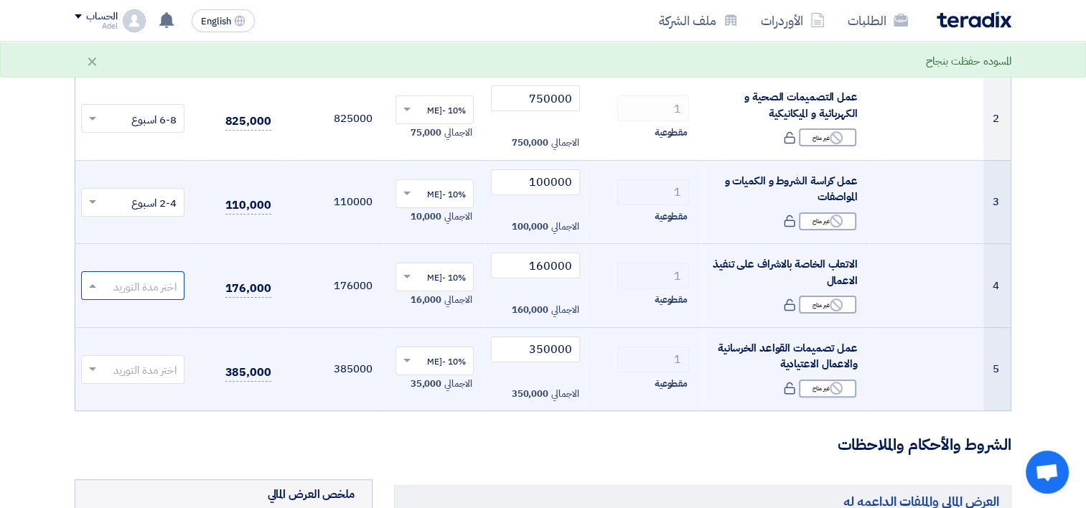
click at [164, 291] on input "text" at bounding box center [140, 288] width 75 height 24
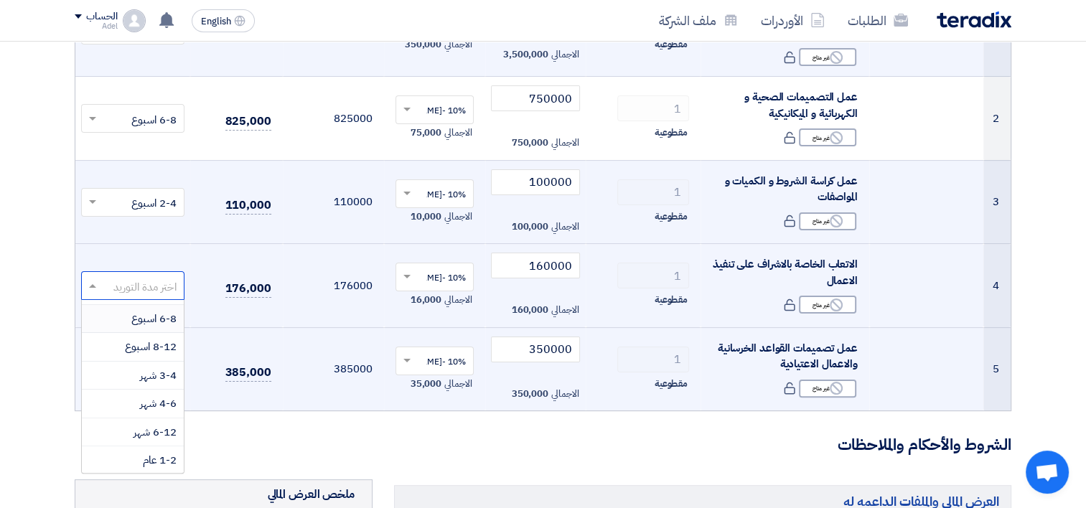
scroll to position [0, 0]
click at [164, 429] on span "4-6 اسبوع" at bounding box center [153, 427] width 45 height 16
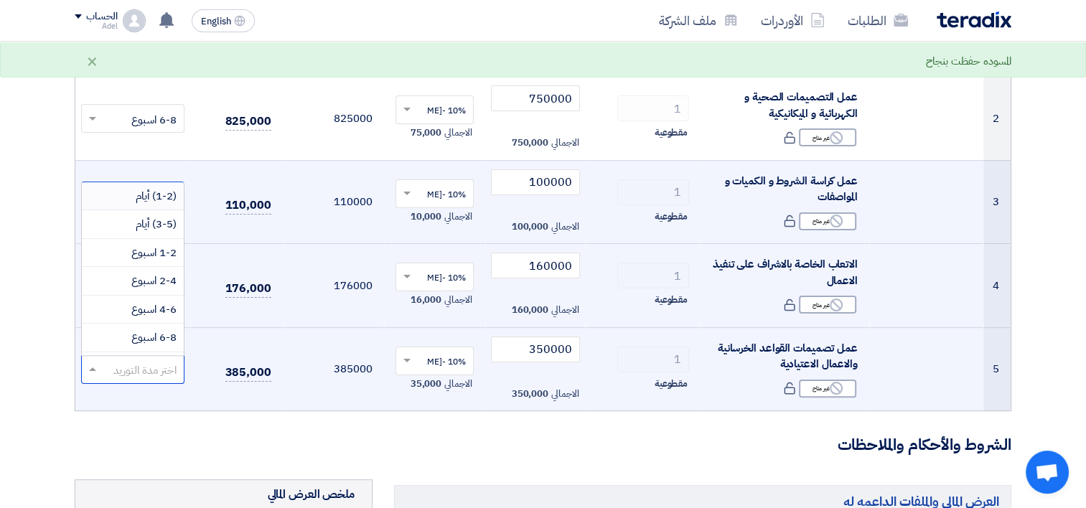
click at [170, 368] on input "text" at bounding box center [140, 371] width 75 height 24
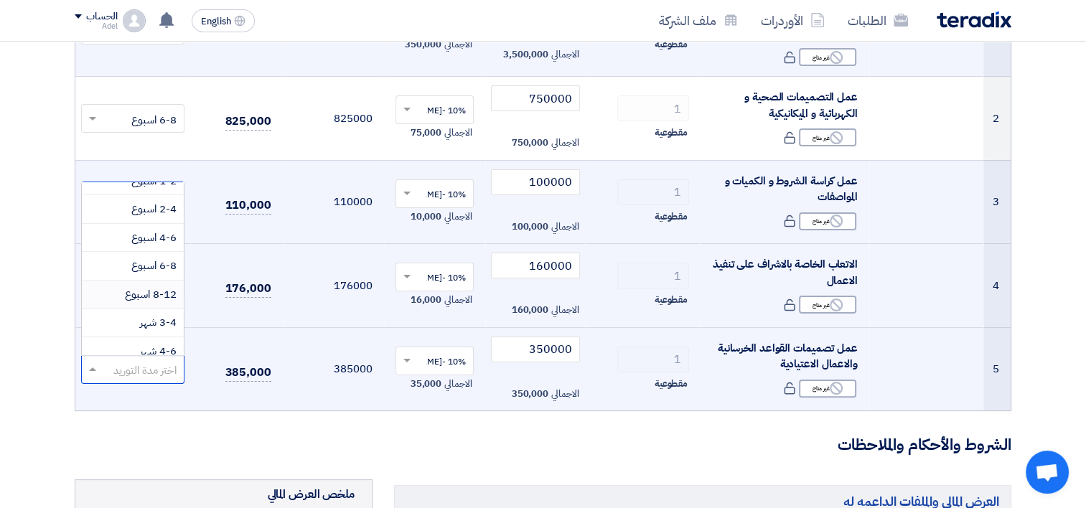
click at [173, 286] on span "8-12 اسبوع" at bounding box center [151, 294] width 52 height 16
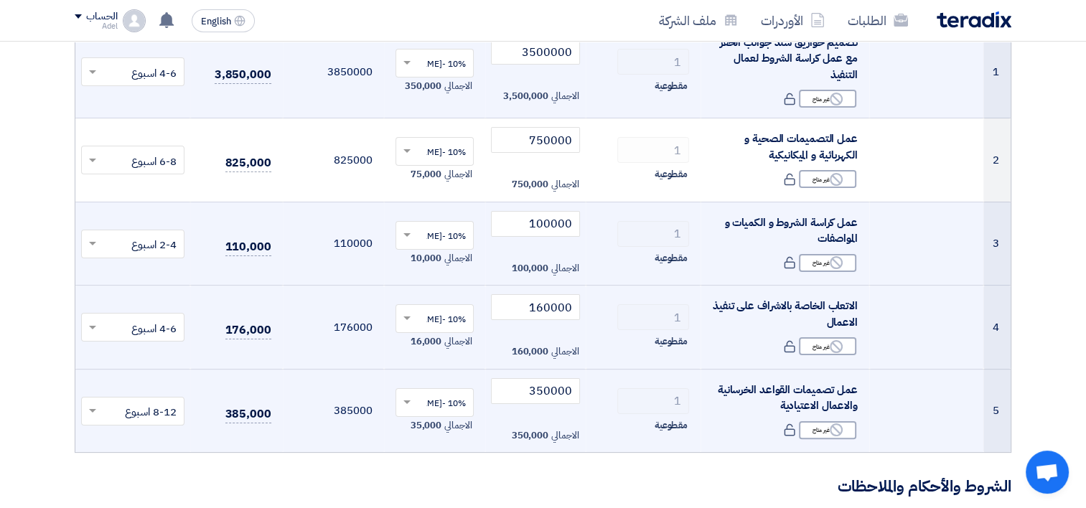
scroll to position [215, 0]
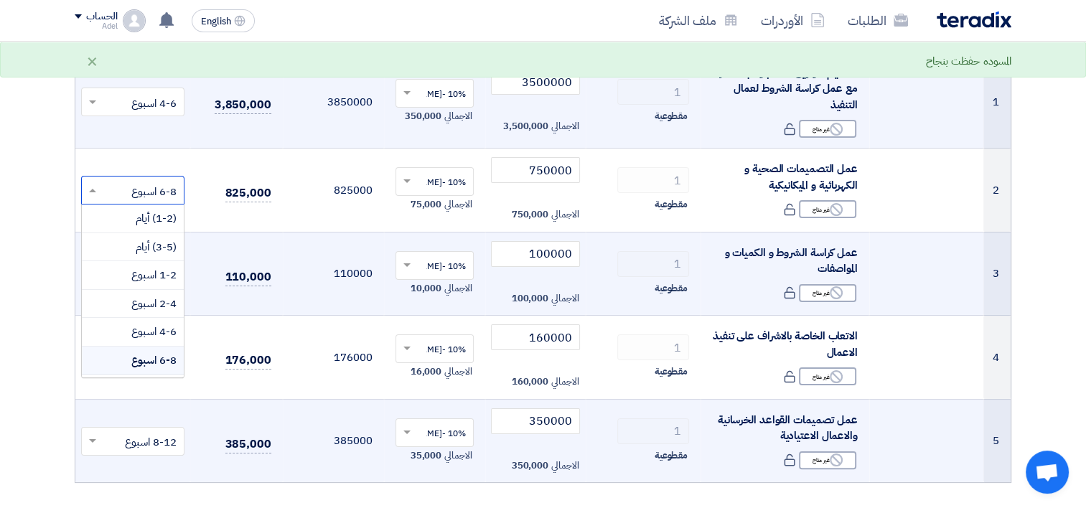
click at [172, 197] on input "text" at bounding box center [140, 192] width 75 height 24
click at [154, 356] on span "8-12 اسبوع" at bounding box center [151, 360] width 52 height 16
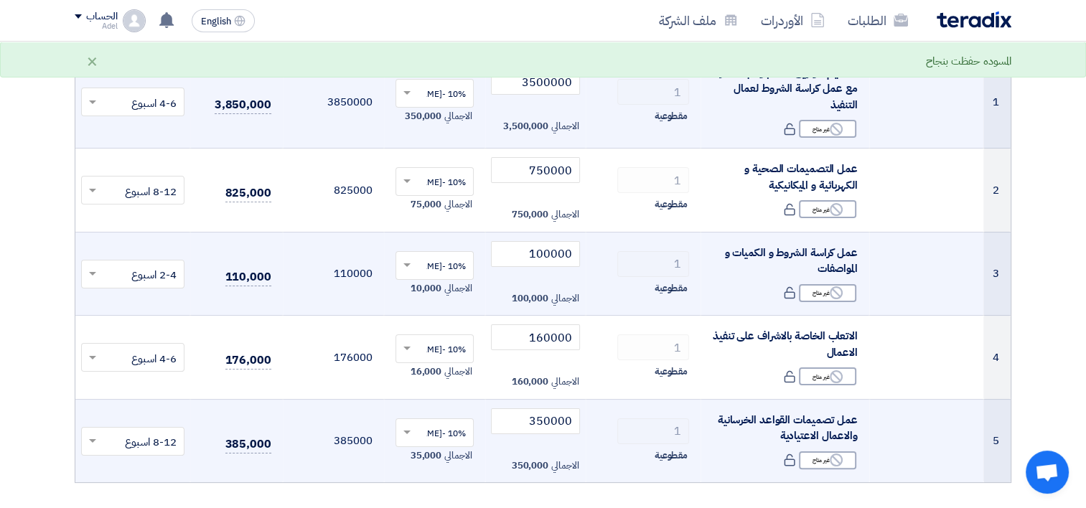
click at [161, 438] on input "text" at bounding box center [140, 443] width 75 height 24
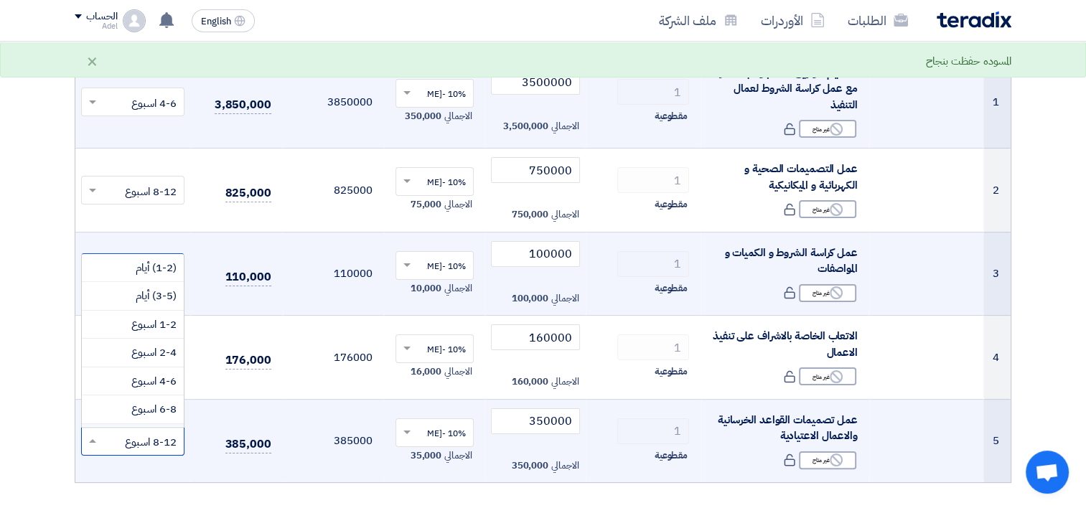
scroll to position [27, 0]
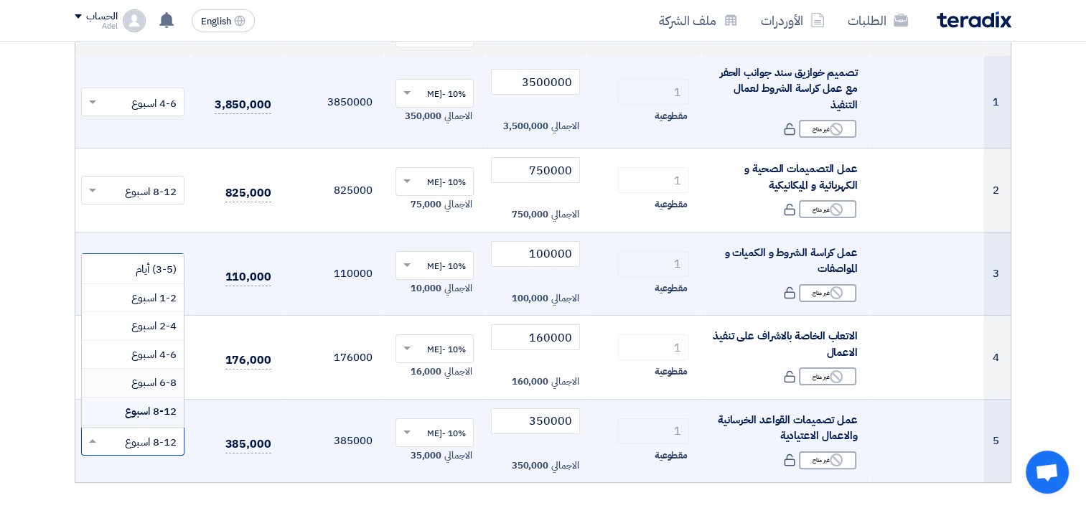
click at [165, 378] on span "6-8 اسبوع" at bounding box center [153, 383] width 45 height 16
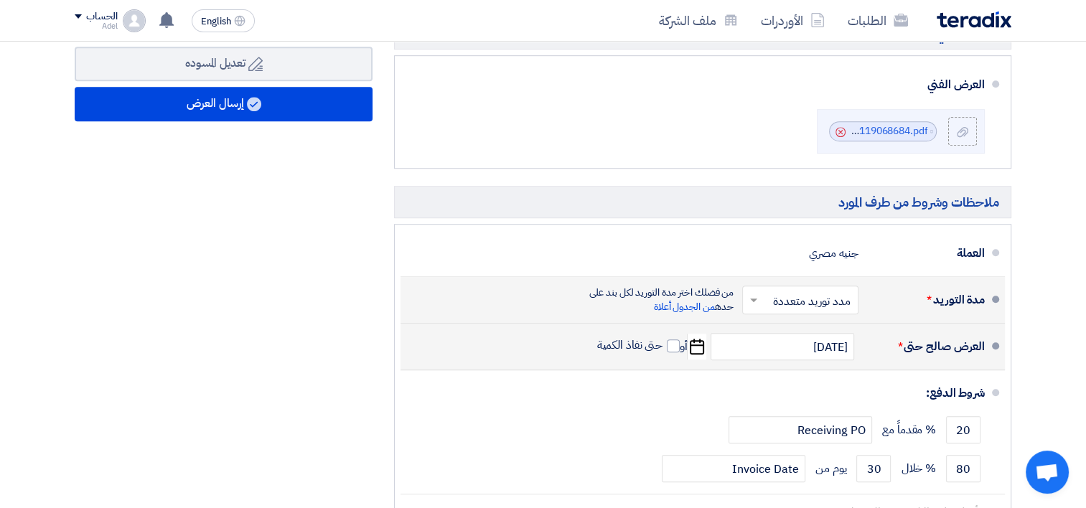
scroll to position [933, 0]
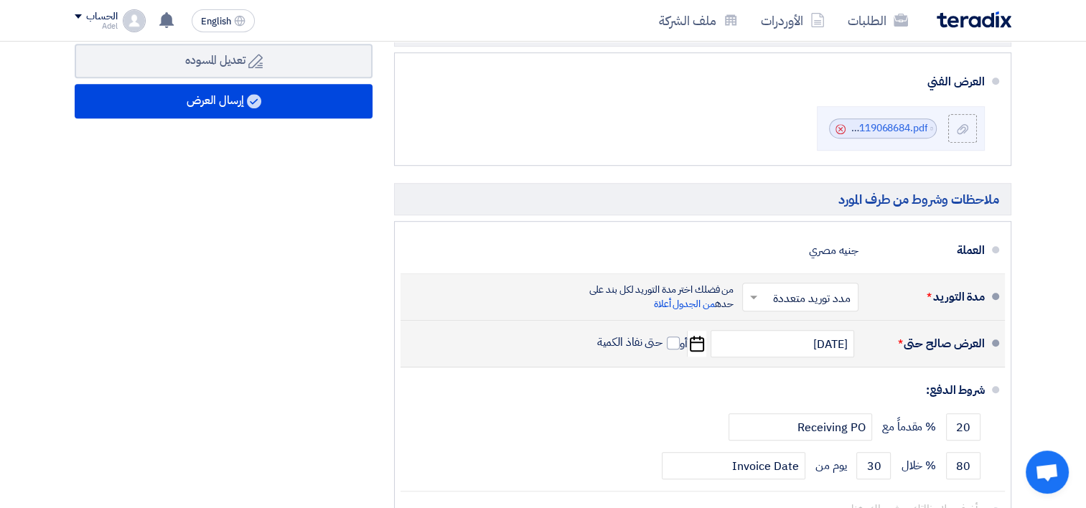
click at [815, 300] on input "text" at bounding box center [797, 299] width 109 height 21
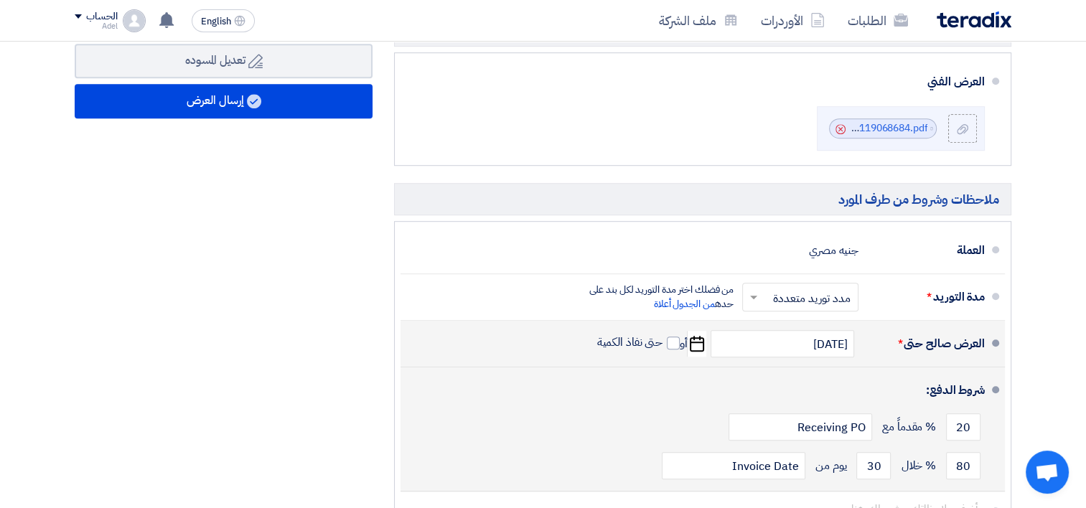
click at [709, 398] on div "شروط الدفع:" at bounding box center [704, 390] width 561 height 34
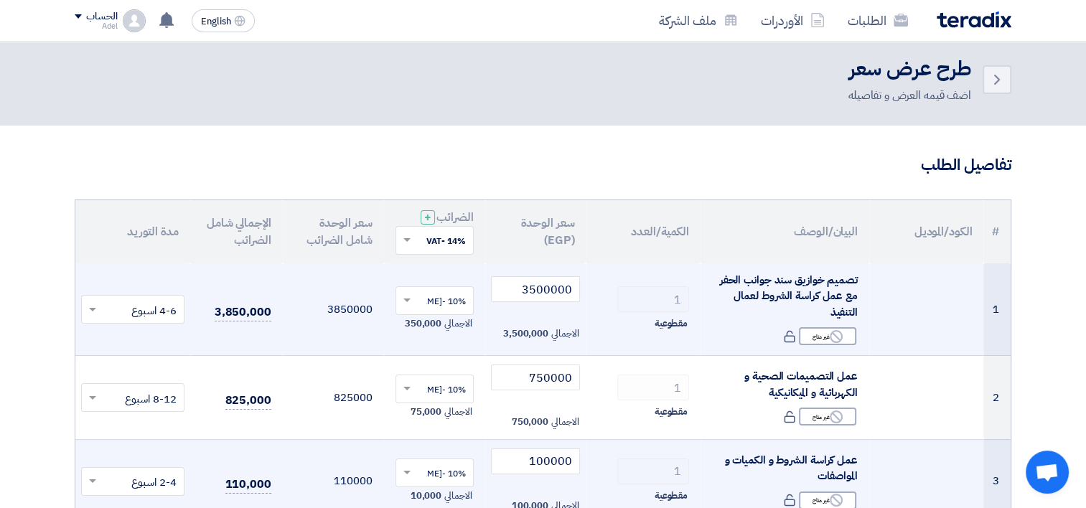
scroll to position [0, 0]
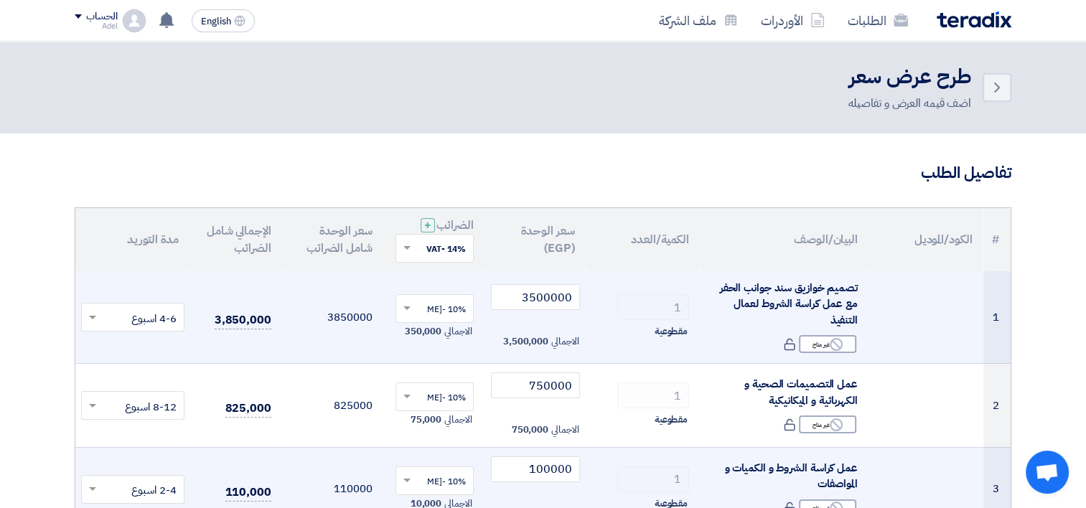
click at [454, 246] on input "text" at bounding box center [443, 250] width 50 height 24
click at [445, 322] on span "10% -انس محمد شطا الوهدان" at bounding box center [419, 325] width 94 height 13
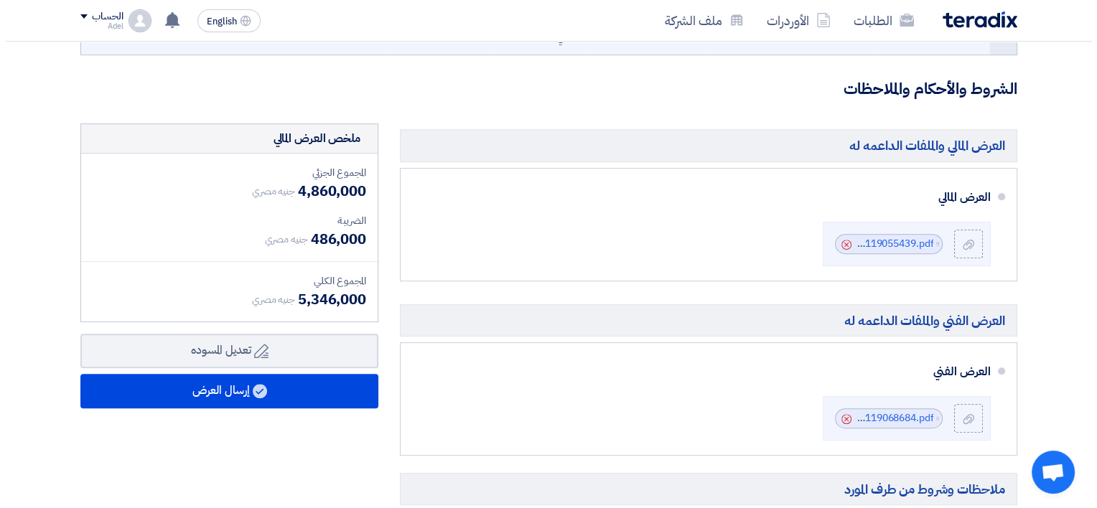
scroll to position [646, 0]
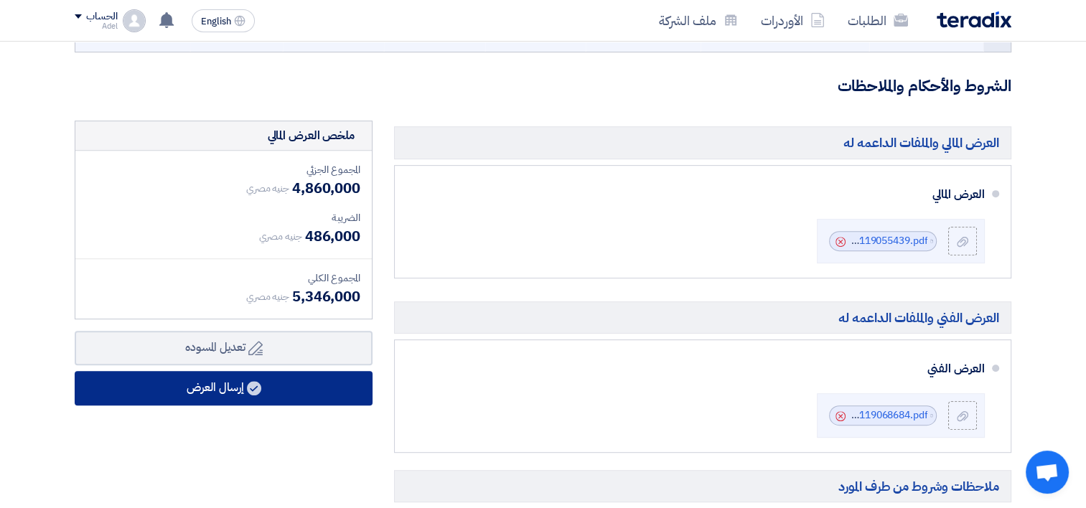
click at [274, 386] on button "إرسال العرض" at bounding box center [224, 388] width 298 height 34
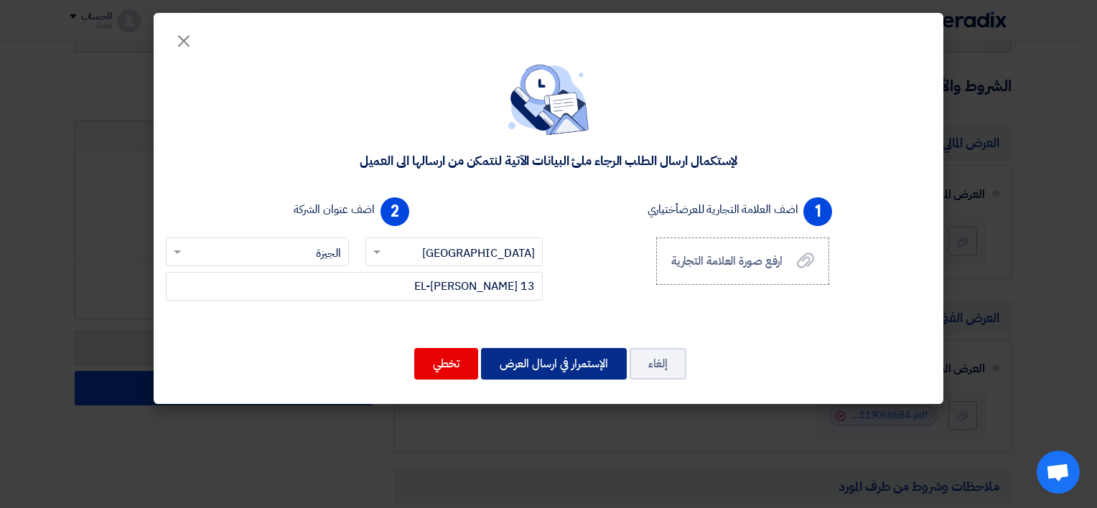
click at [552, 371] on button "الإستمرار في ارسال العرض" at bounding box center [554, 364] width 146 height 32
click at [554, 370] on button "الإستمرار في ارسال العرض" at bounding box center [554, 364] width 146 height 32
click at [463, 362] on button "تخطي" at bounding box center [446, 364] width 64 height 32
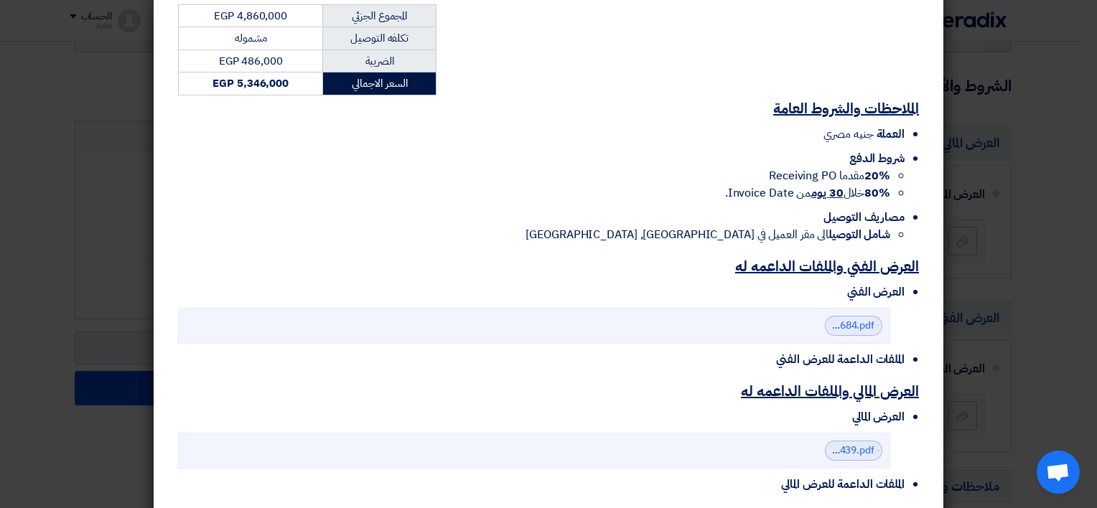
scroll to position [610, 0]
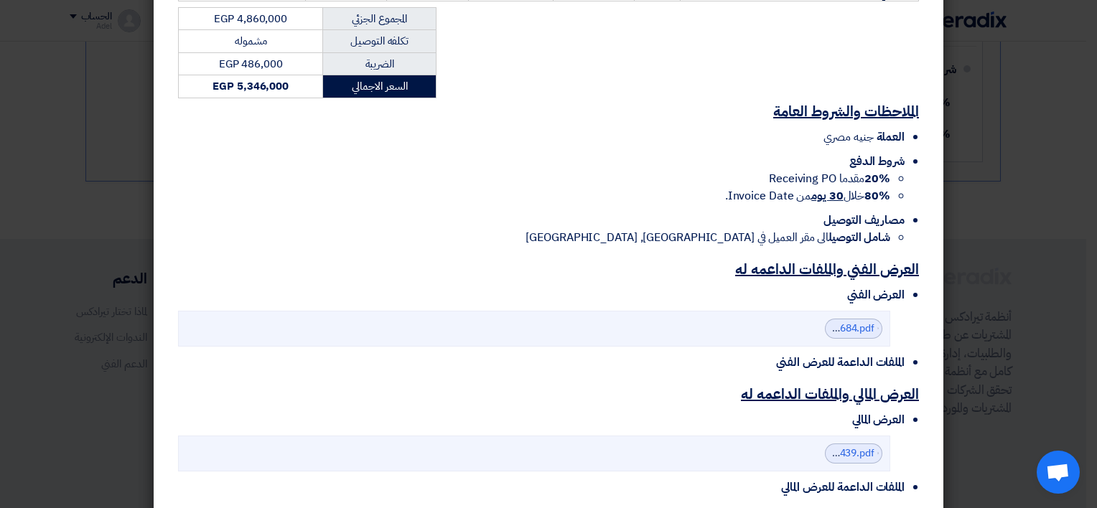
scroll to position [610, 0]
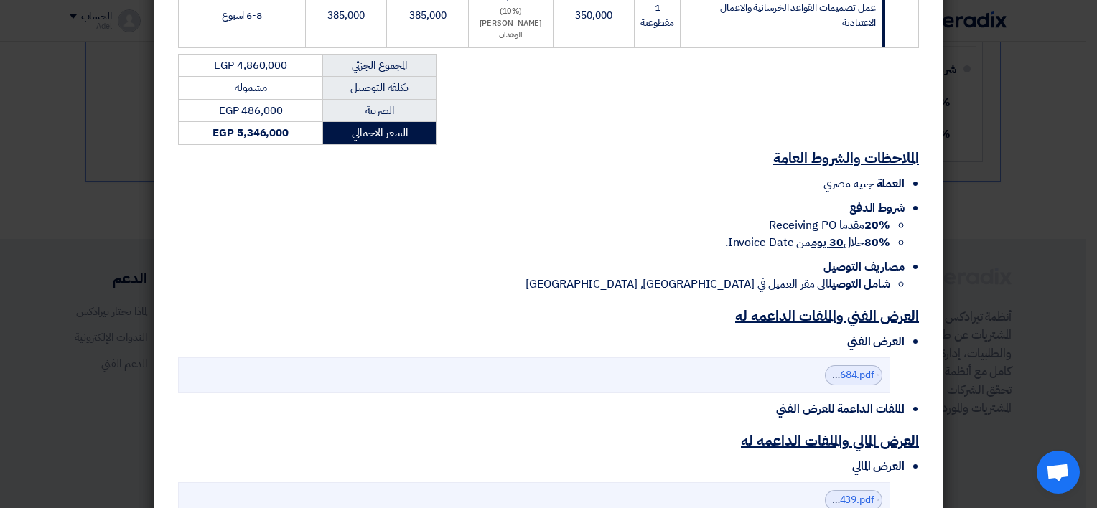
scroll to position [574, 0]
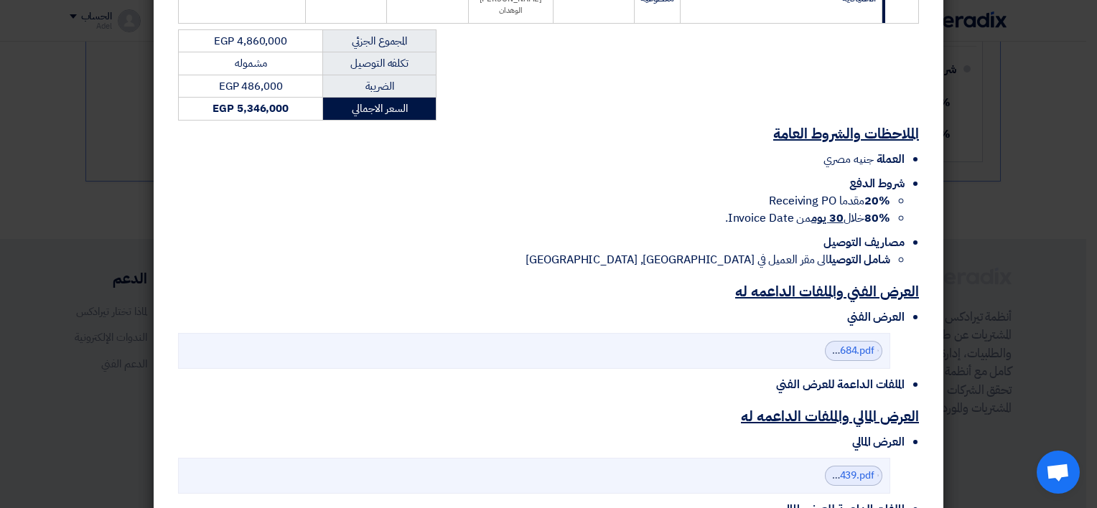
scroll to position [610, 0]
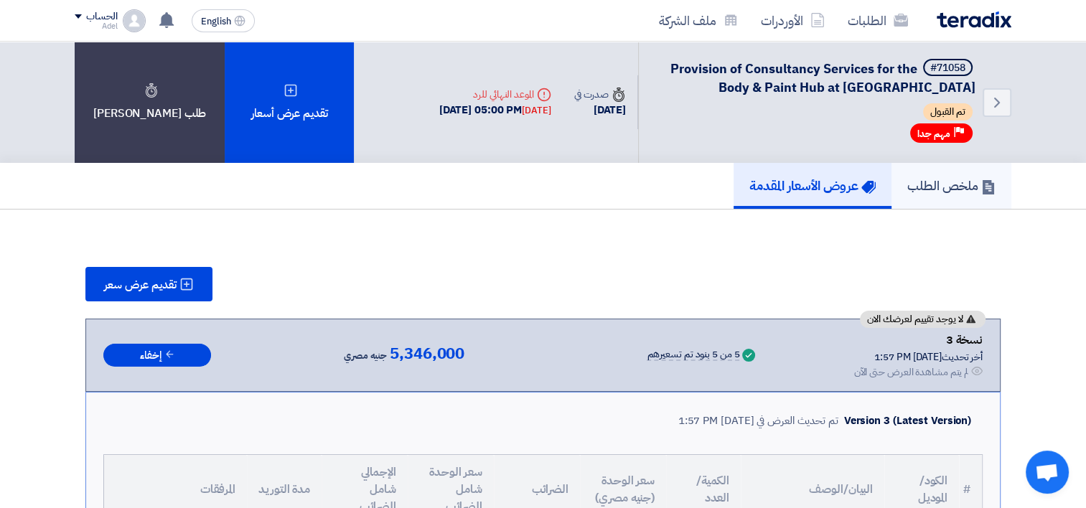
click at [916, 190] on h5 "ملخص الطلب" at bounding box center [952, 185] width 88 height 17
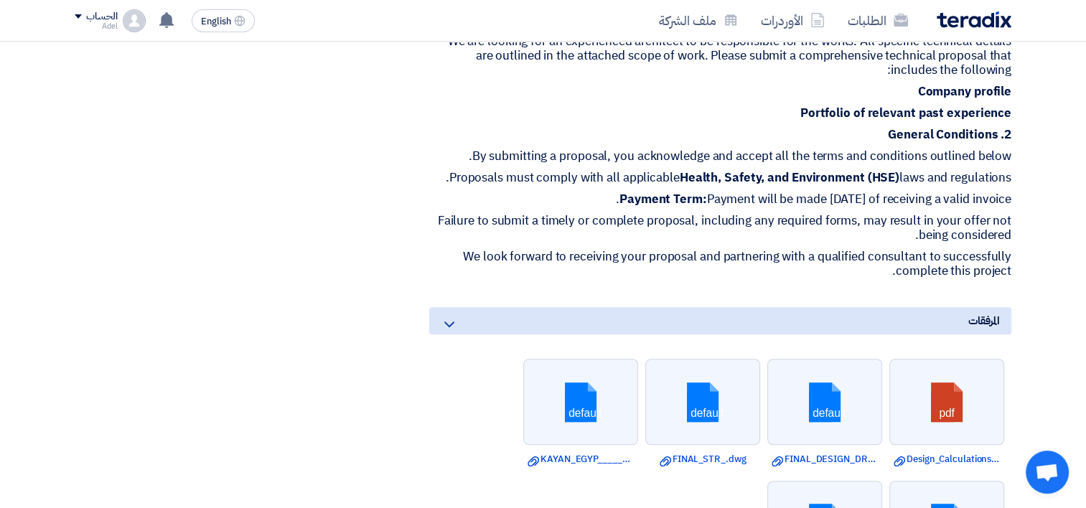
scroll to position [1292, 0]
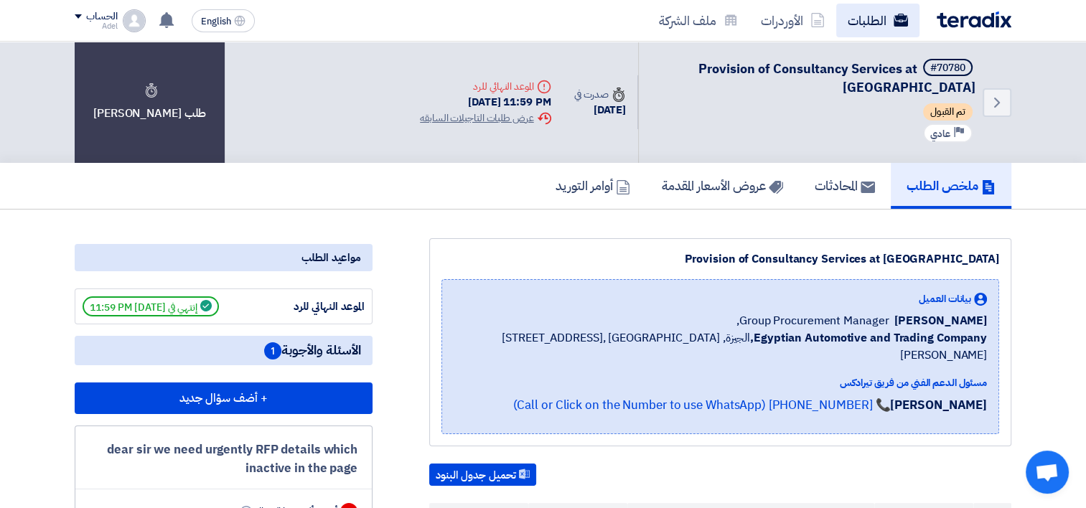
click at [887, 14] on link "الطلبات" at bounding box center [877, 21] width 83 height 34
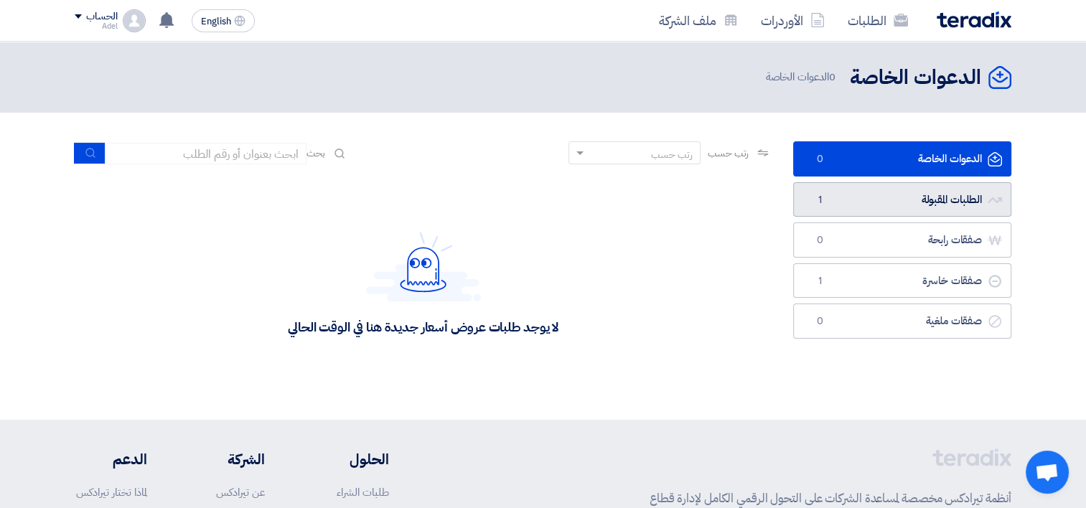
click at [949, 205] on link "الطلبات المقبولة الطلبات المقبولة 1" at bounding box center [902, 199] width 218 height 35
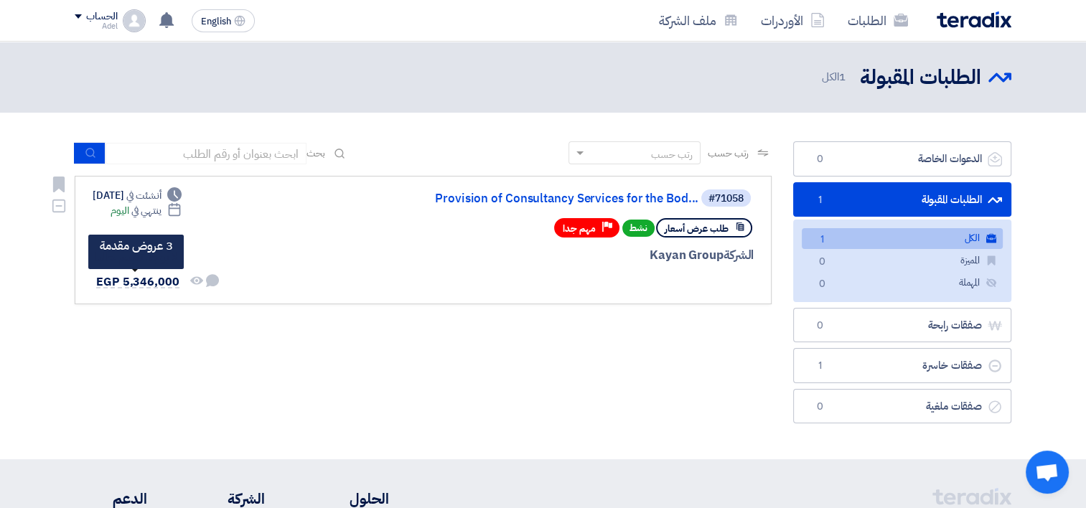
click at [149, 275] on span "EGP 5,346,000" at bounding box center [137, 282] width 83 height 17
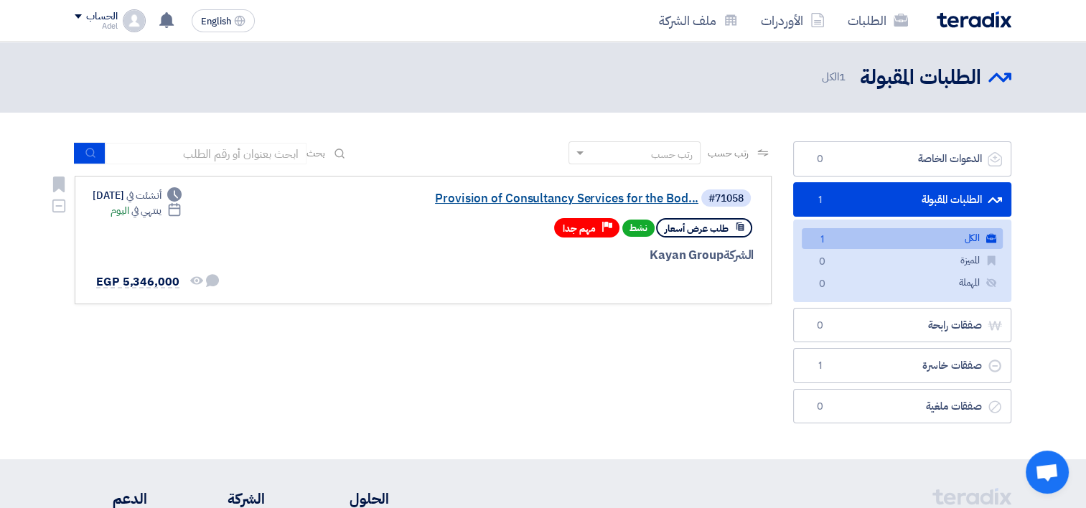
click at [528, 196] on link "Provision of Consultancy Services for the Bod..." at bounding box center [554, 198] width 287 height 13
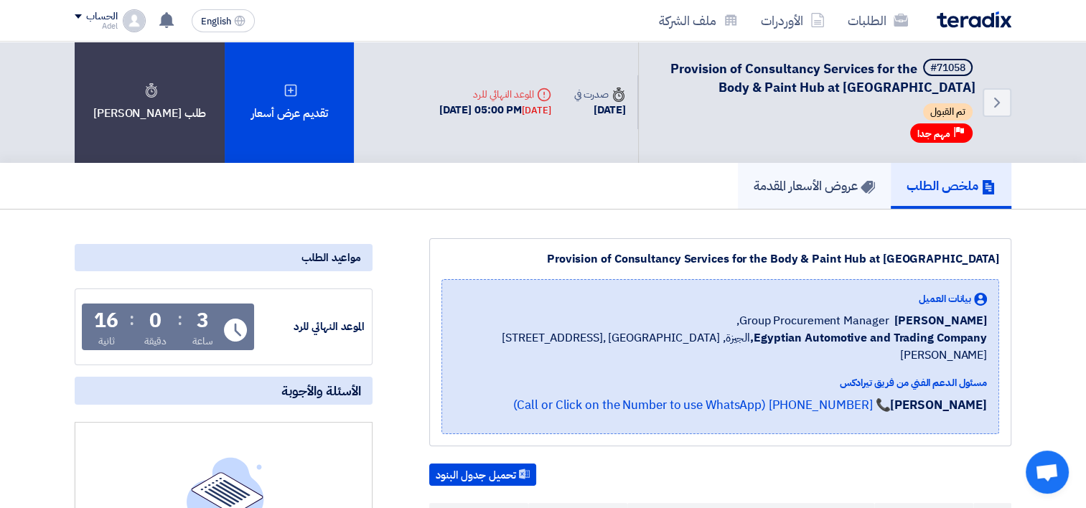
click at [830, 184] on h5 "عروض الأسعار المقدمة" at bounding box center [814, 185] width 121 height 17
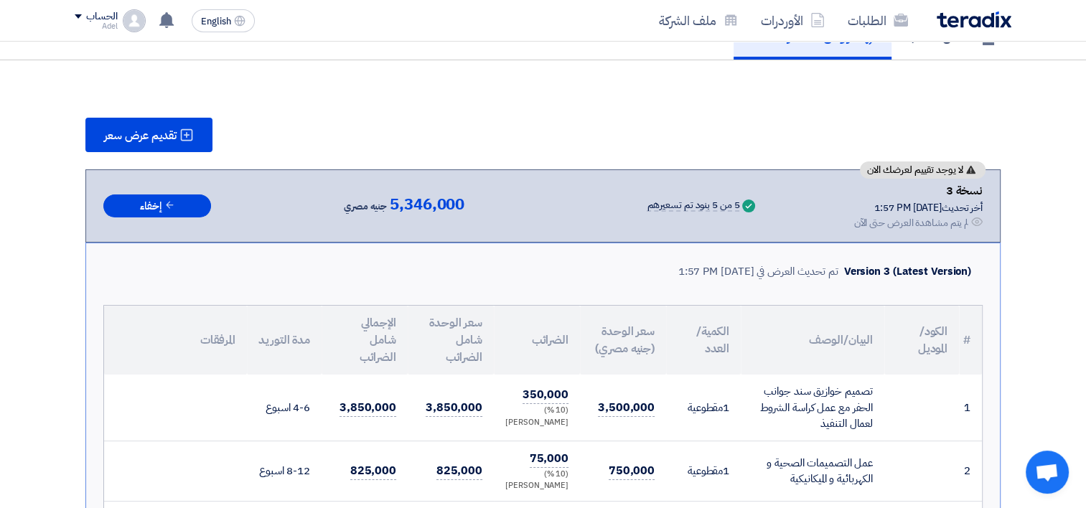
scroll to position [144, 0]
